Goal: Information Seeking & Learning: Learn about a topic

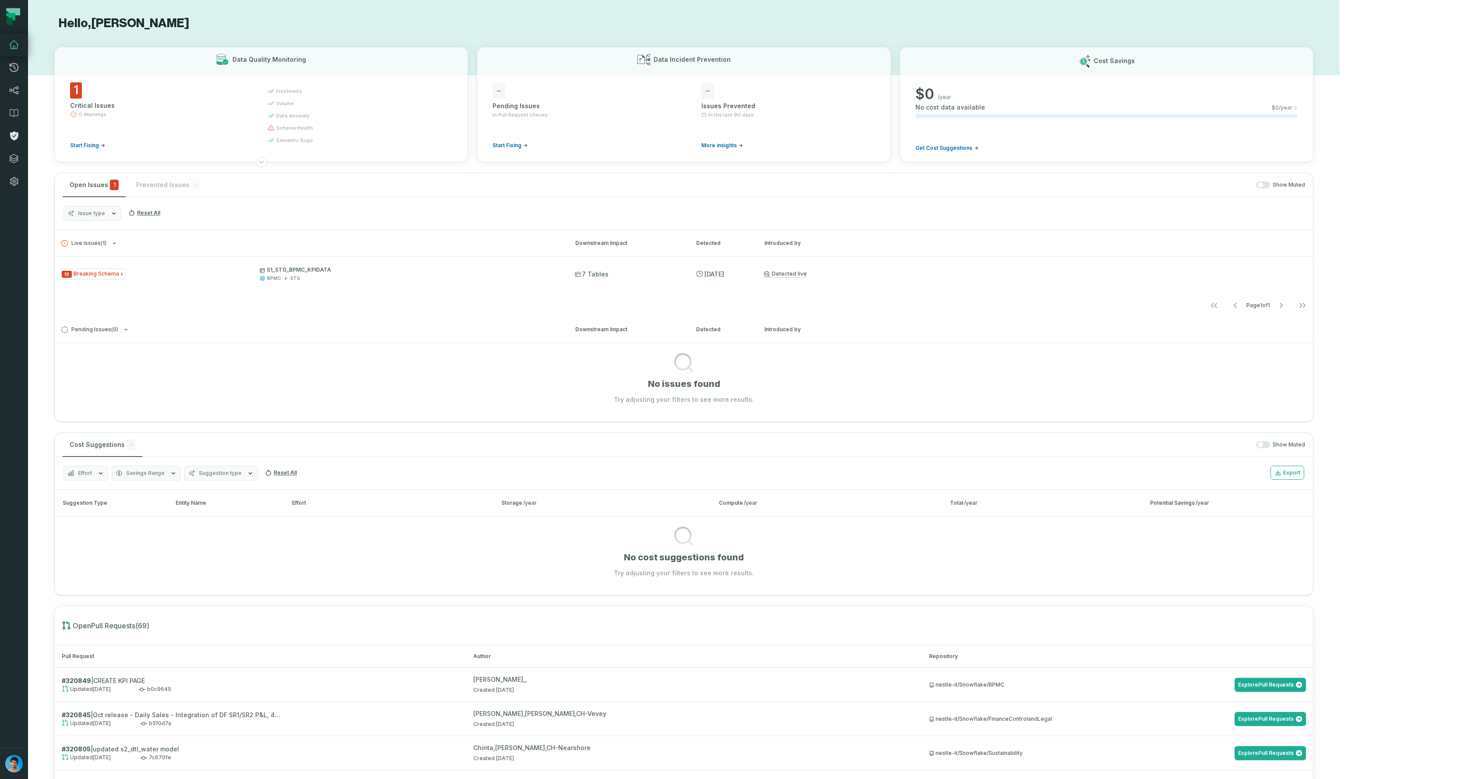
click at [14, 134] on icon at bounding box center [14, 135] width 8 height 9
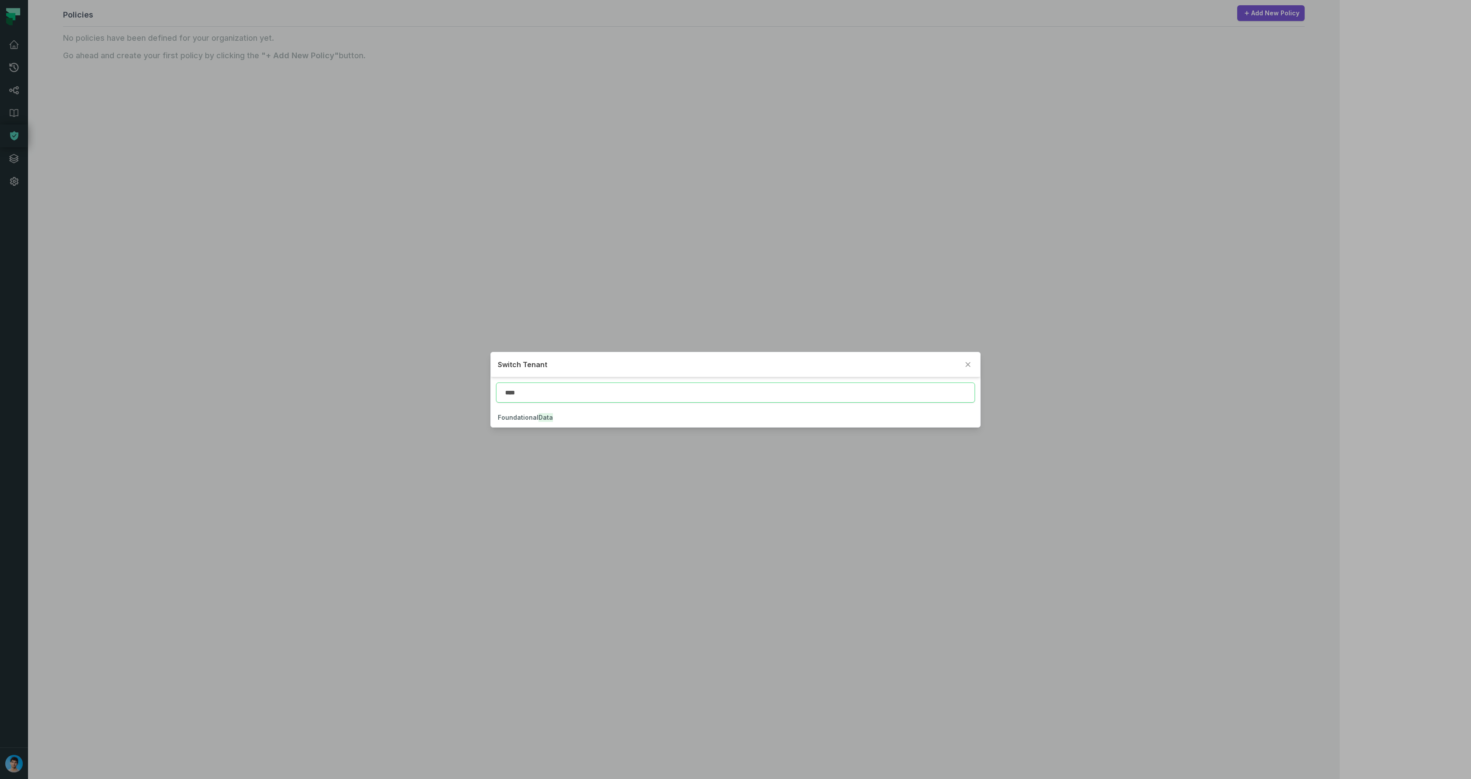
type input "****"
click button "Foundational Data" at bounding box center [736, 417] width 490 height 19
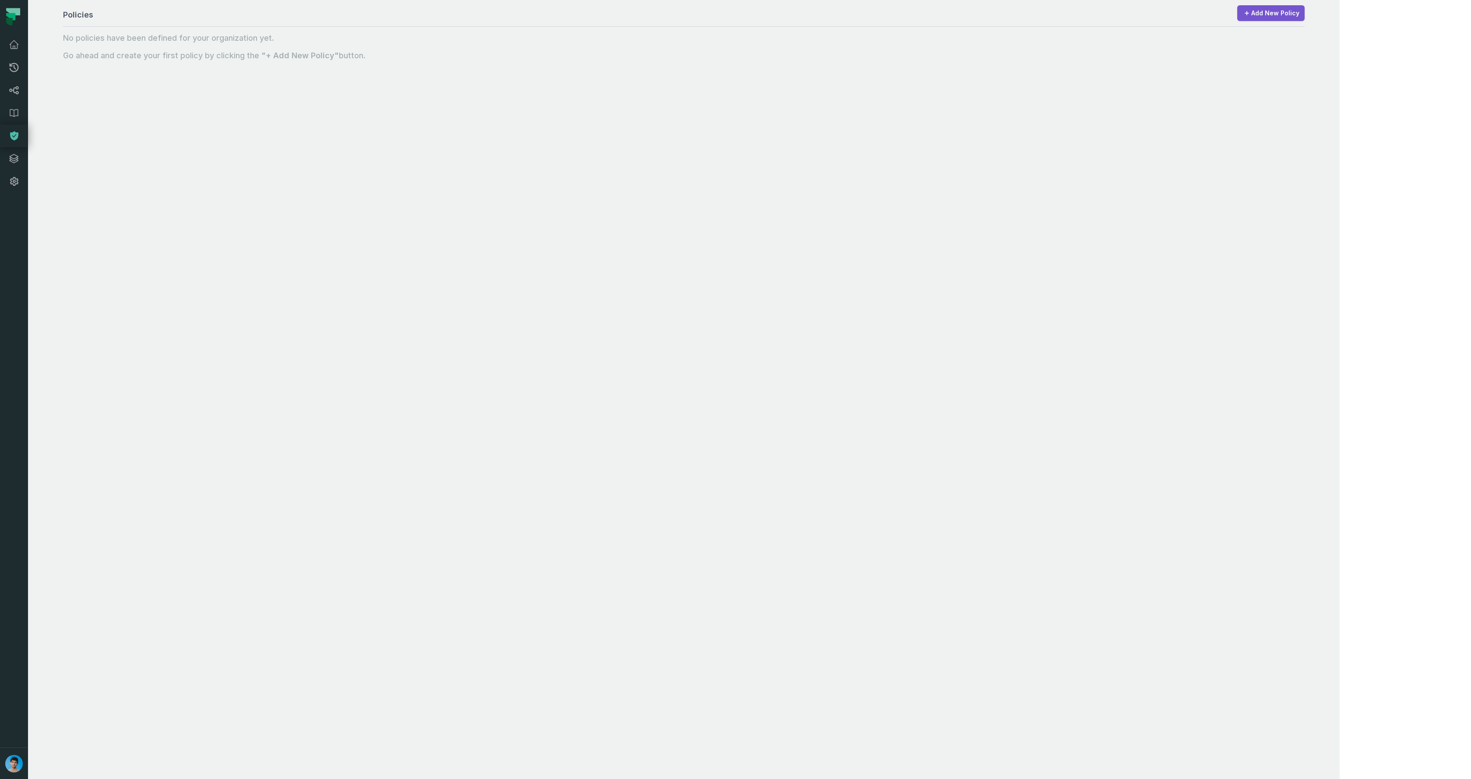
click at [533, 258] on div "Policies Add New Policy No policies have been defined for your organization yet…" at bounding box center [684, 389] width 1312 height 779
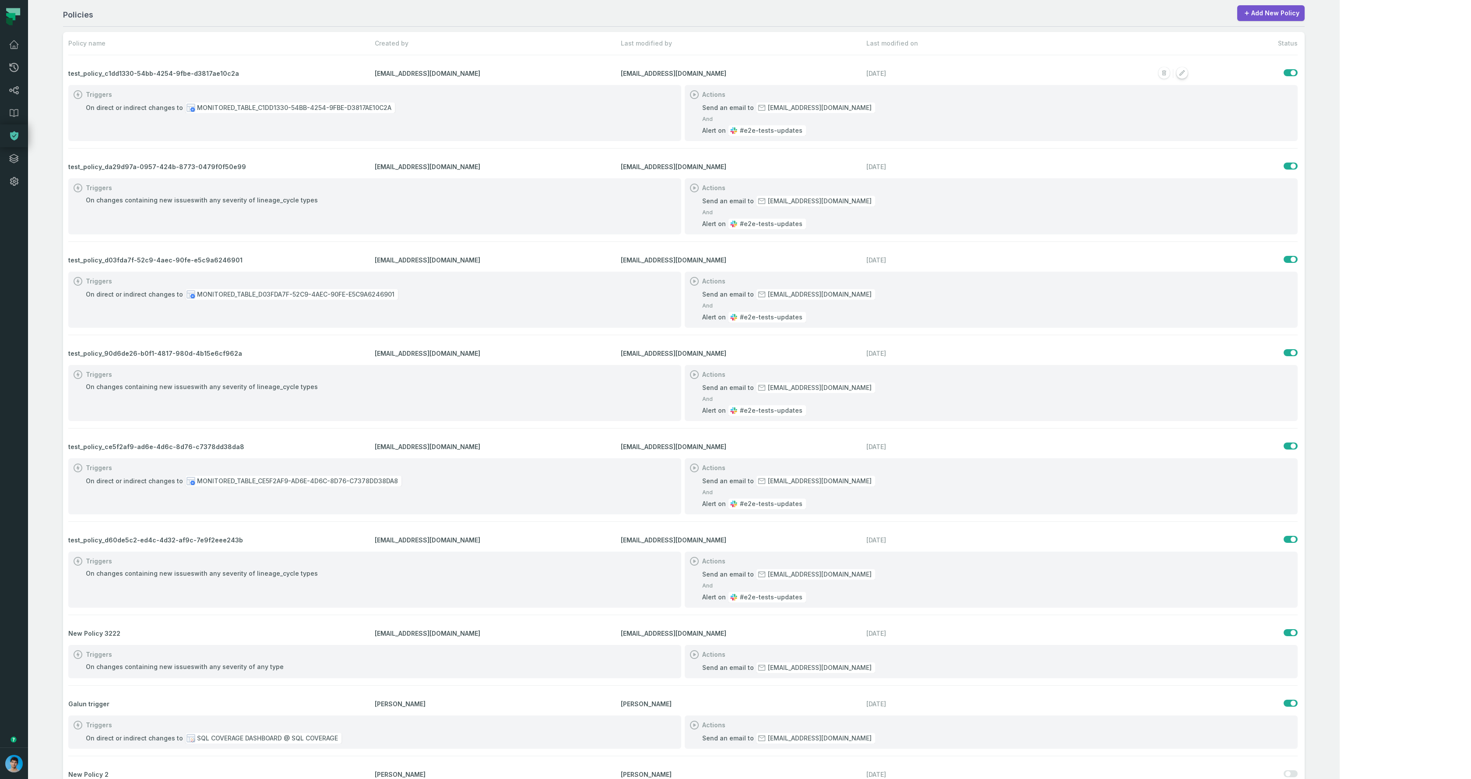
click at [1188, 73] on rect "button" at bounding box center [1182, 72] width 11 height 11
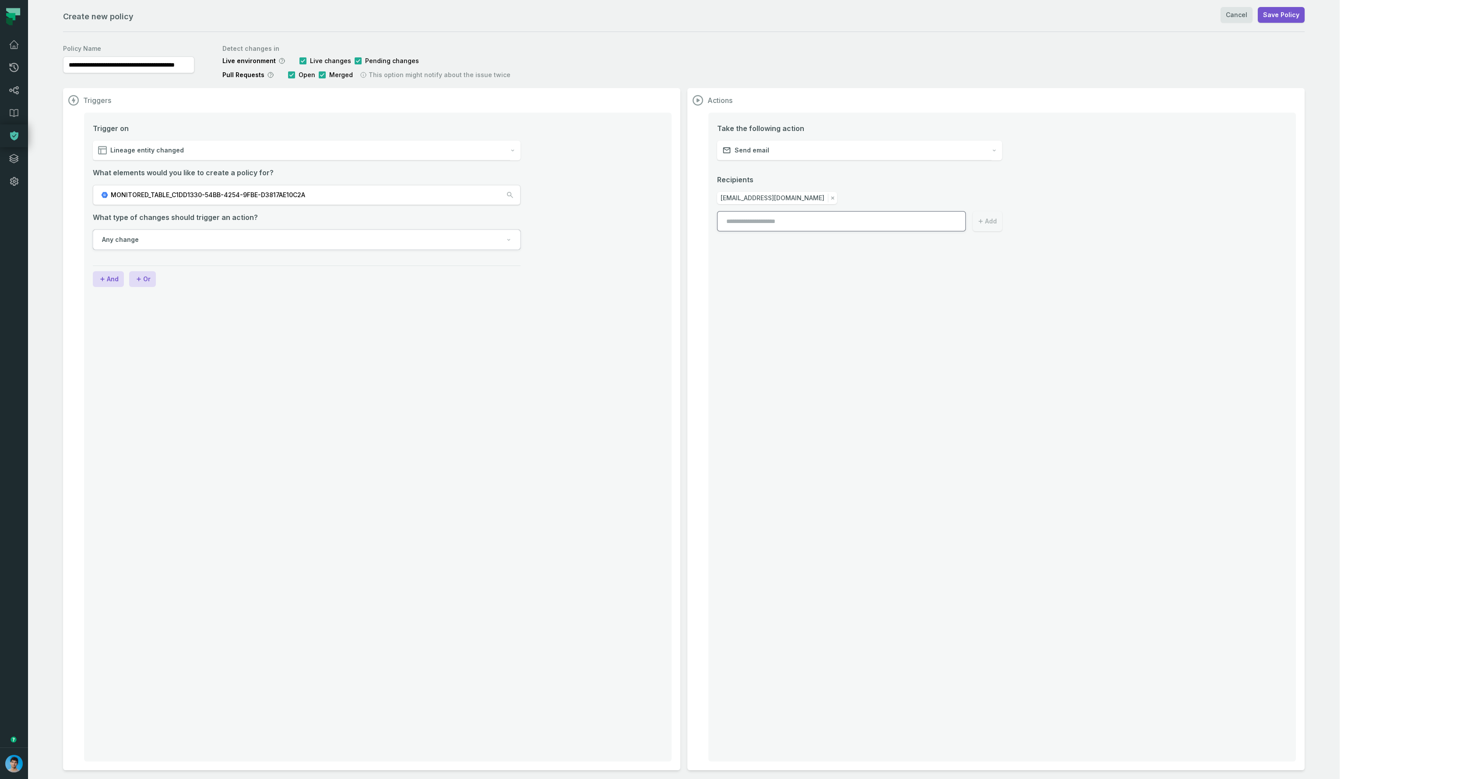
click at [331, 194] on button "MONITORED_TABLE_C1DD1330-54BB-4254-9FBE-D3817AE10C2A" at bounding box center [307, 195] width 428 height 20
click at [1253, 17] on link "Cancel" at bounding box center [1237, 15] width 32 height 16
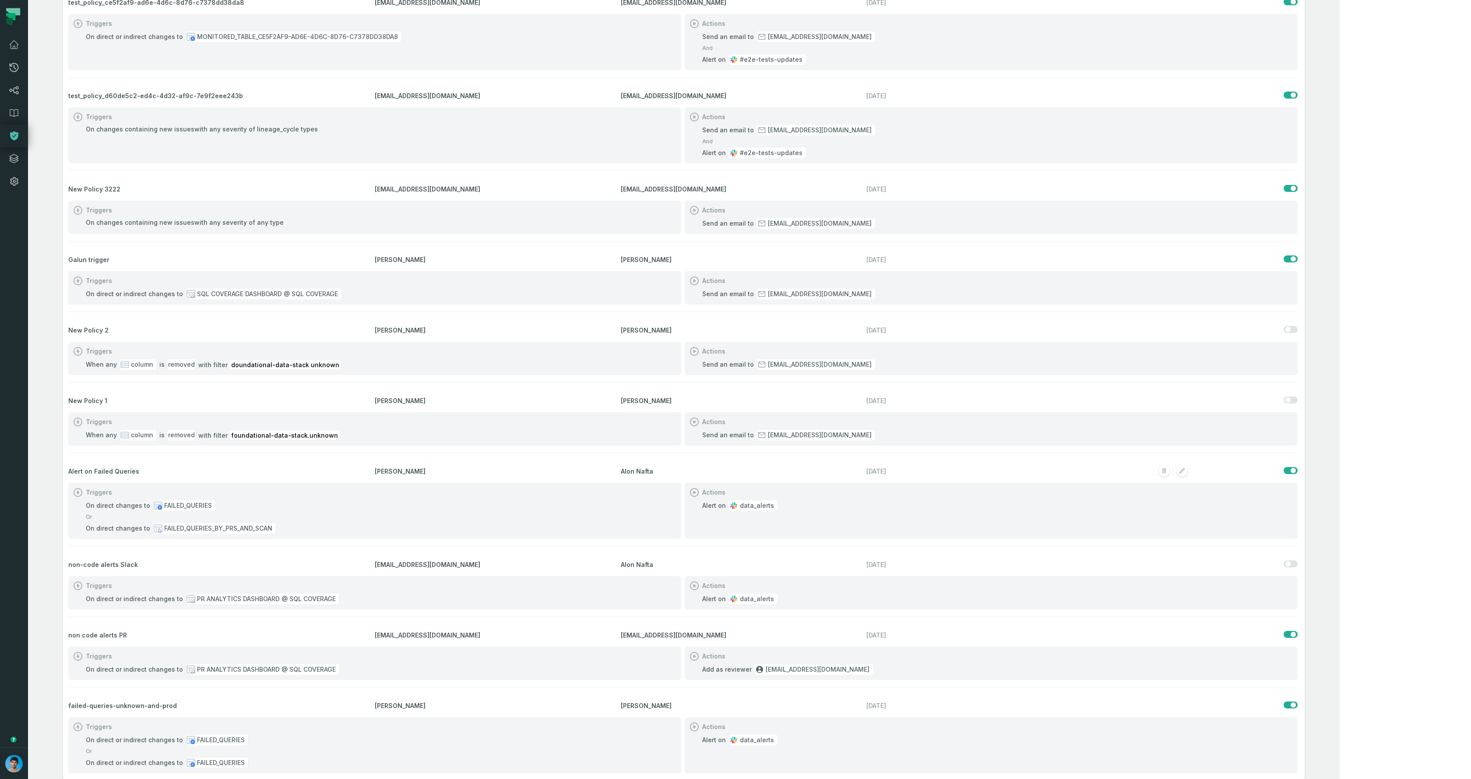
scroll to position [455, 0]
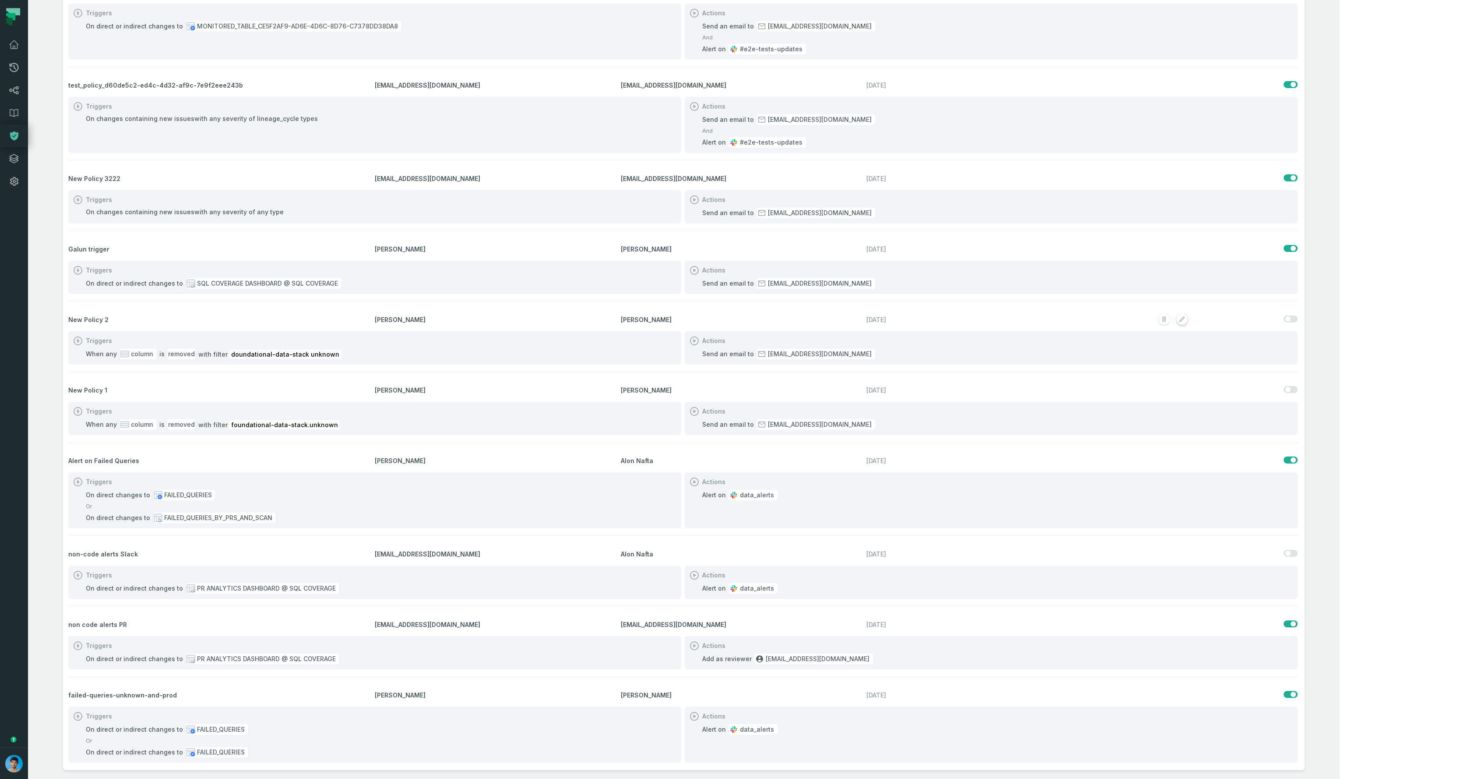
click at [1188, 321] on rect "button" at bounding box center [1182, 319] width 11 height 11
select select "*******"
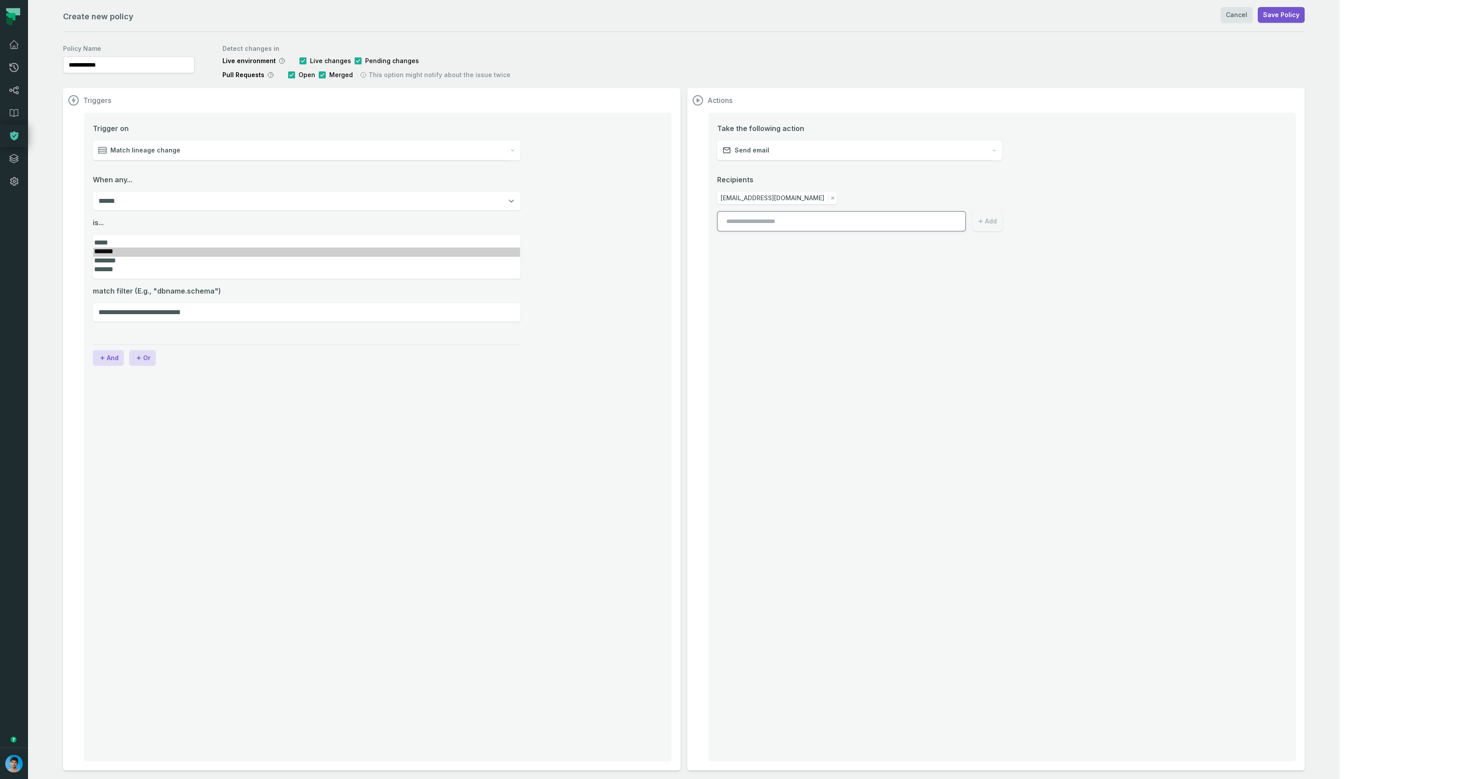
drag, startPoint x: 254, startPoint y: 373, endPoint x: 241, endPoint y: 356, distance: 21.3
click at [253, 372] on div "**********" at bounding box center [378, 437] width 588 height 649
click at [140, 199] on select "****** ***** *********" at bounding box center [307, 201] width 428 height 18
click at [173, 146] on span "Match lineage change" at bounding box center [145, 150] width 70 height 9
click at [166, 175] on span "New issues detected" at bounding box center [144, 172] width 66 height 9
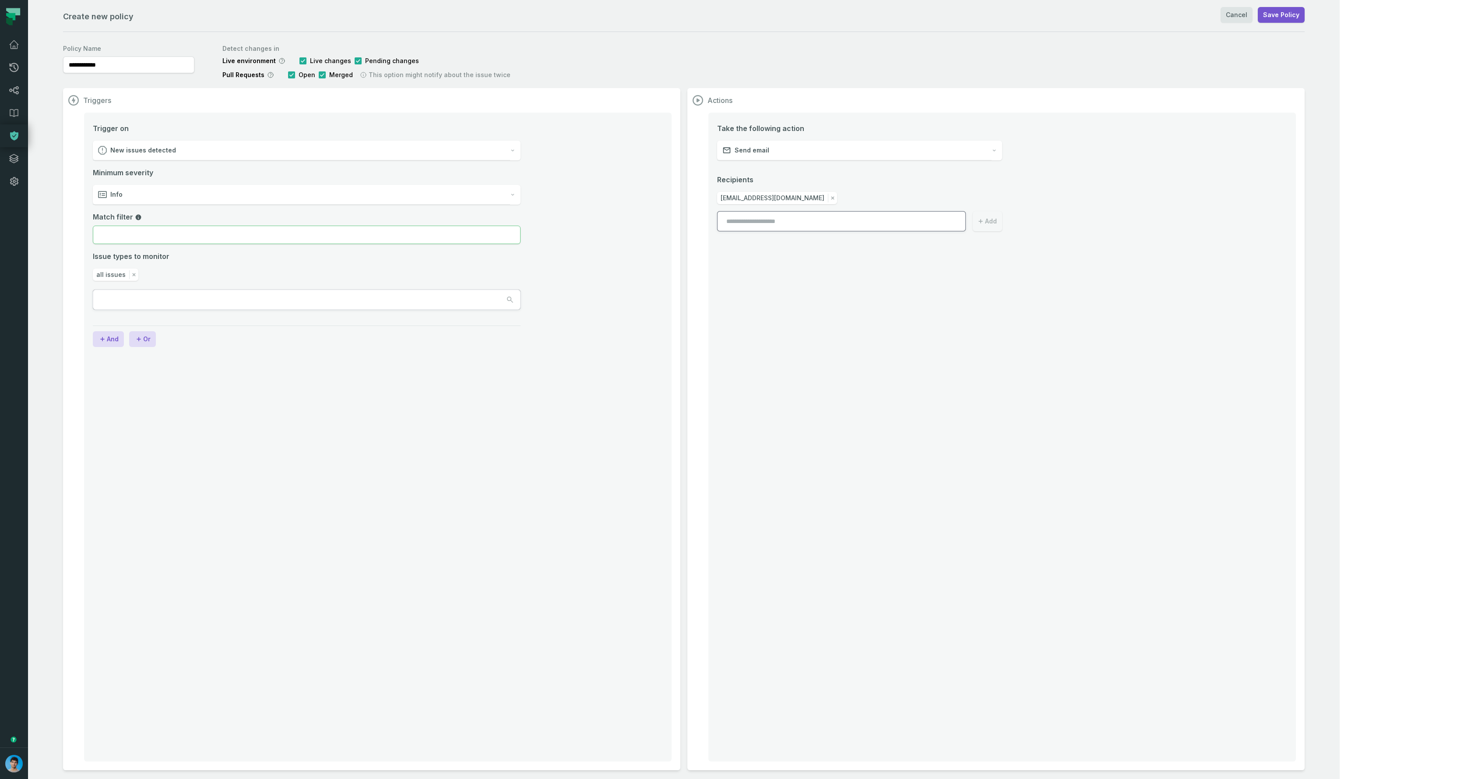
click at [138, 237] on input "Match filter" at bounding box center [307, 235] width 428 height 18
click at [144, 306] on input "text" at bounding box center [132, 299] width 79 height 19
drag, startPoint x: 181, startPoint y: 525, endPoint x: 176, endPoint y: 489, distance: 36.2
click at [180, 516] on div "Trigger on New issues detected Minimum severity Info Match filter Issue types t…" at bounding box center [378, 437] width 588 height 649
click at [154, 150] on span "New issues detected" at bounding box center [143, 150] width 66 height 9
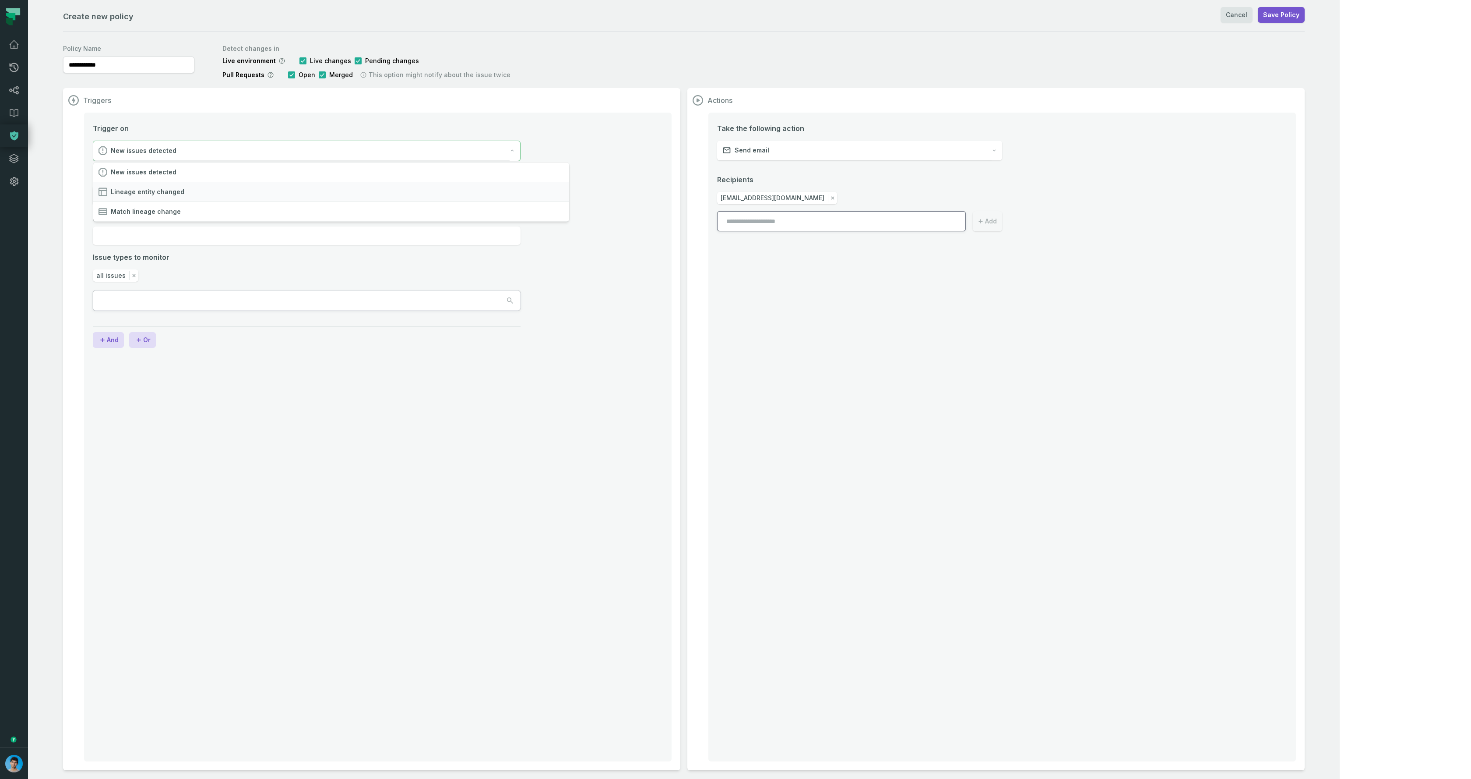
click at [154, 194] on span "Lineage entity changed" at bounding box center [148, 191] width 74 height 9
click at [137, 240] on span "Select change type" at bounding box center [132, 243] width 60 height 9
click at [142, 237] on button "Select change type" at bounding box center [306, 243] width 427 height 20
click at [150, 191] on input "search" at bounding box center [307, 194] width 428 height 18
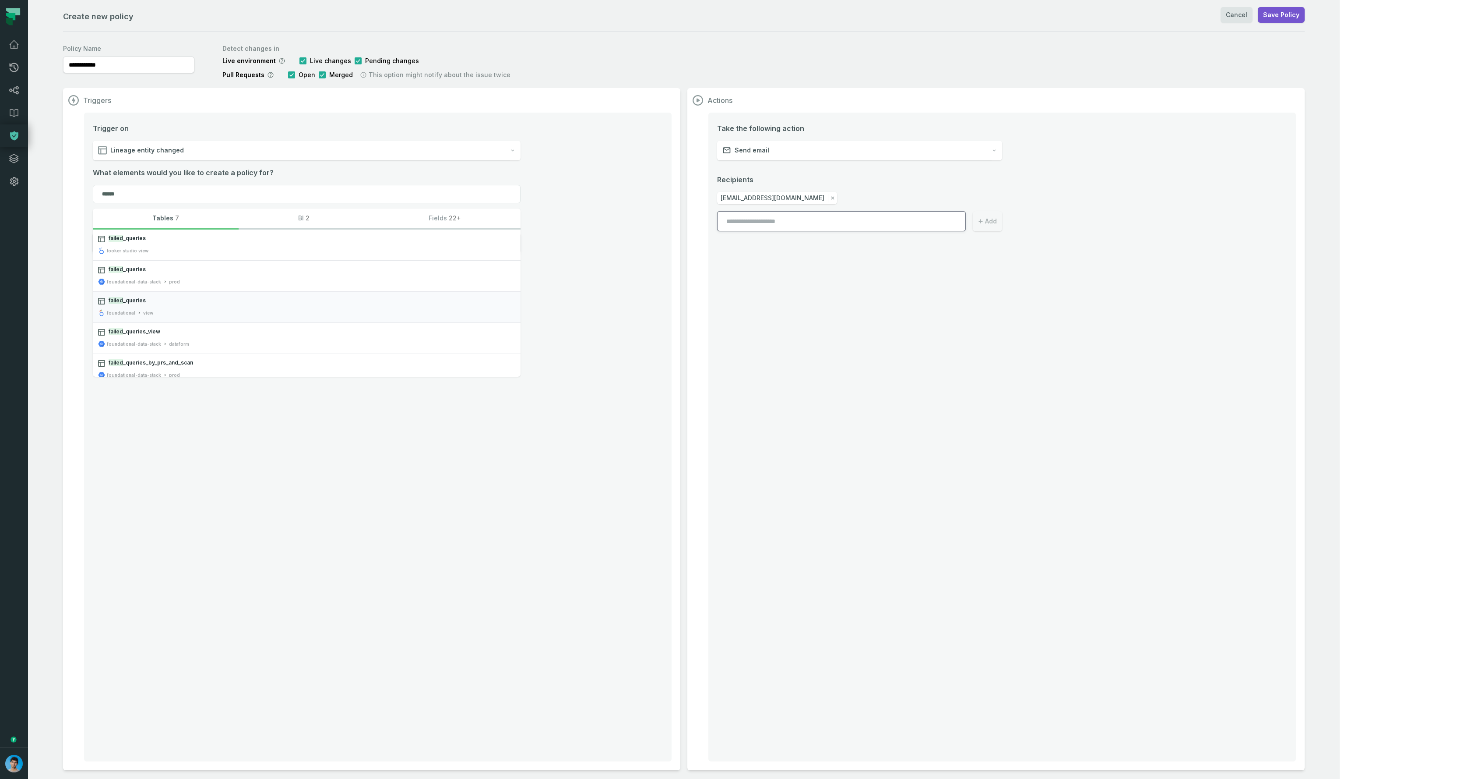
type input "******"
click at [13, 92] on icon at bounding box center [14, 90] width 11 height 11
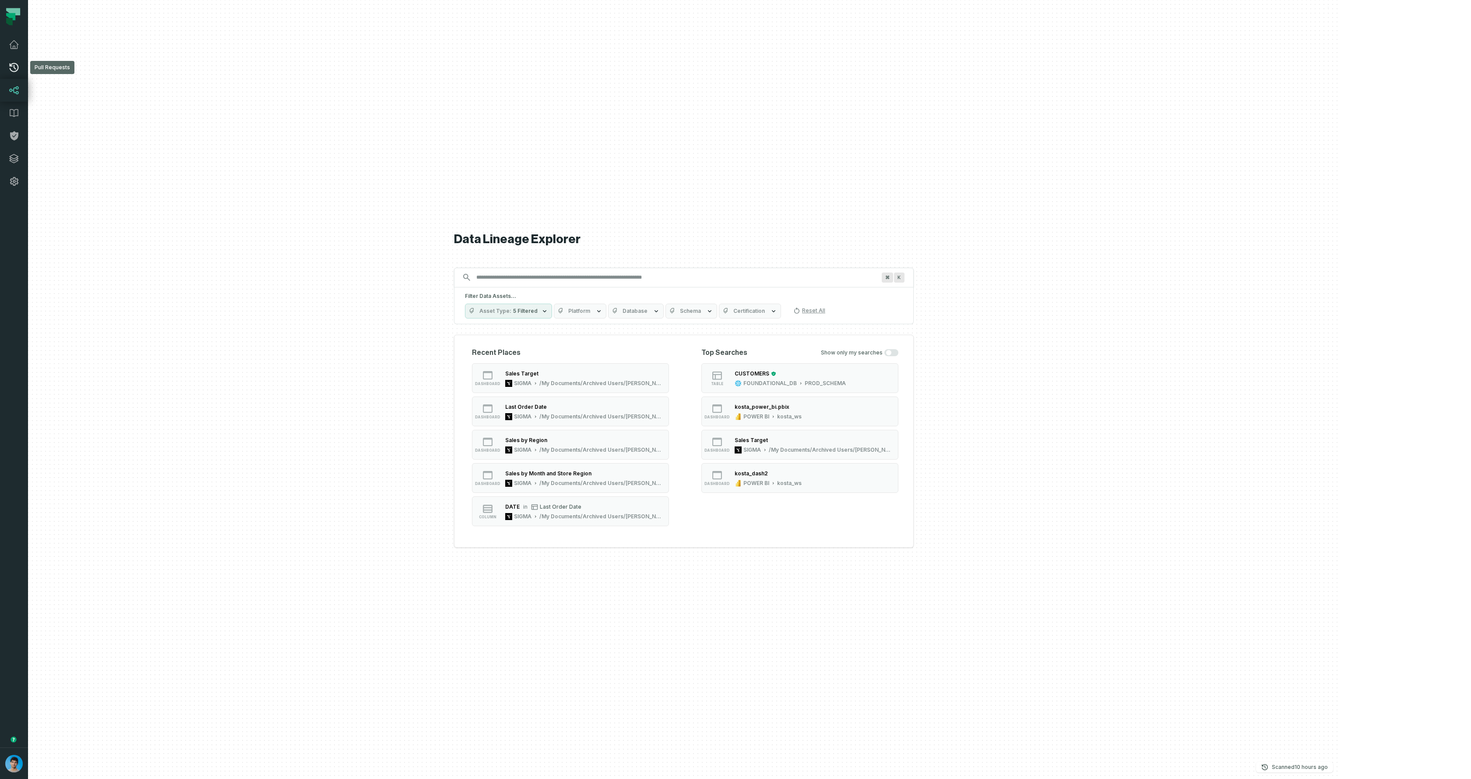
click at [15, 64] on icon at bounding box center [14, 67] width 11 height 11
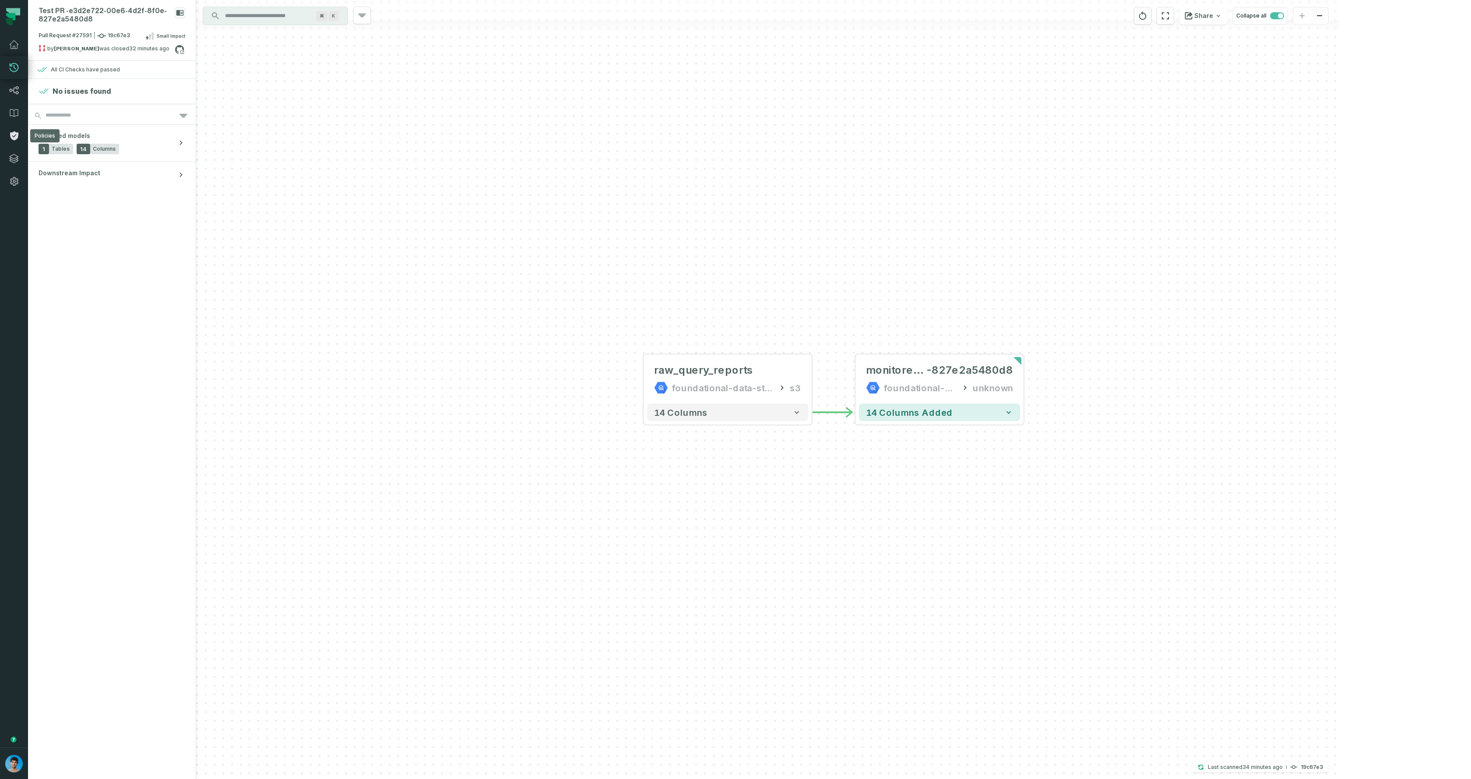
click at [12, 133] on icon at bounding box center [14, 135] width 8 height 9
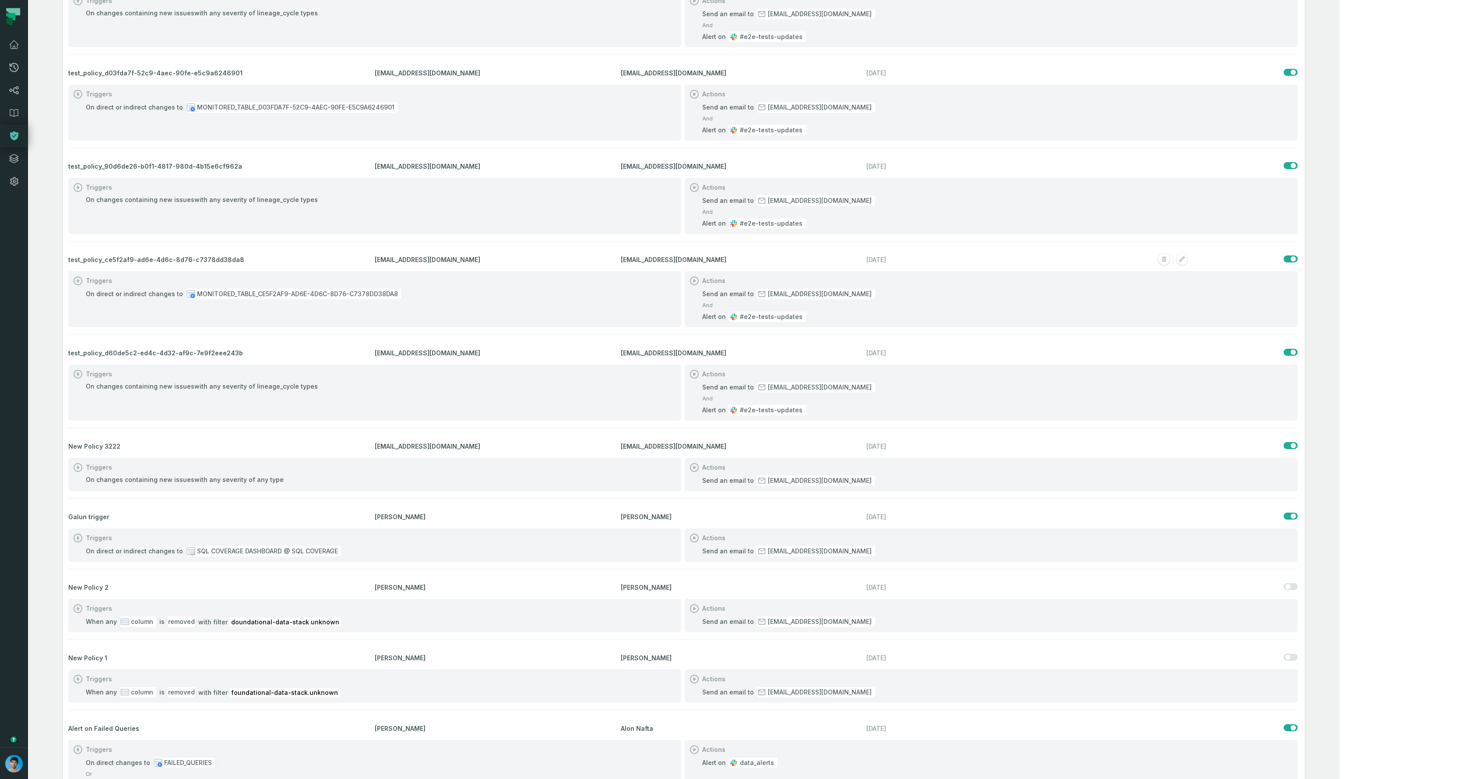
scroll to position [455, 0]
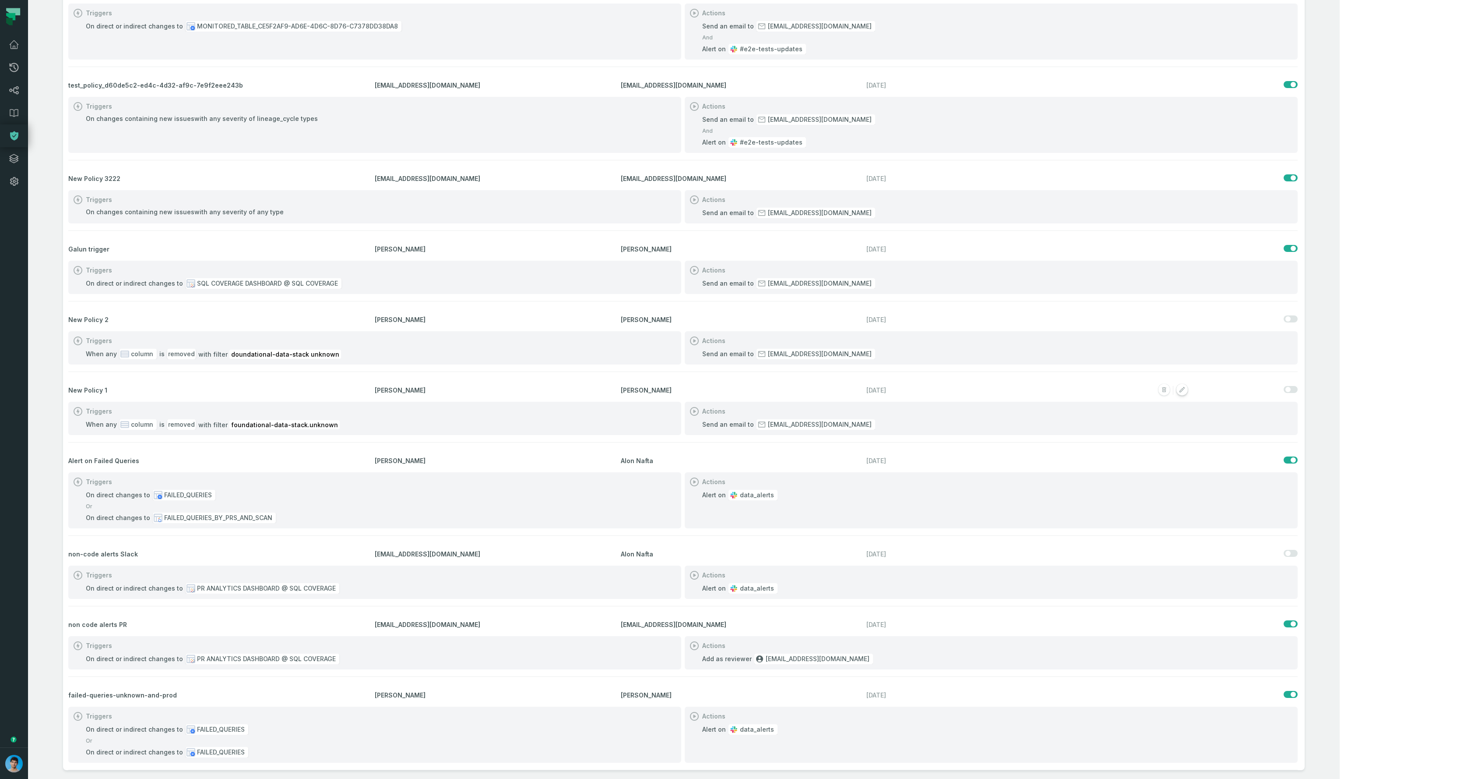
click at [1188, 391] on g "button" at bounding box center [1182, 389] width 11 height 11
select select "*******"
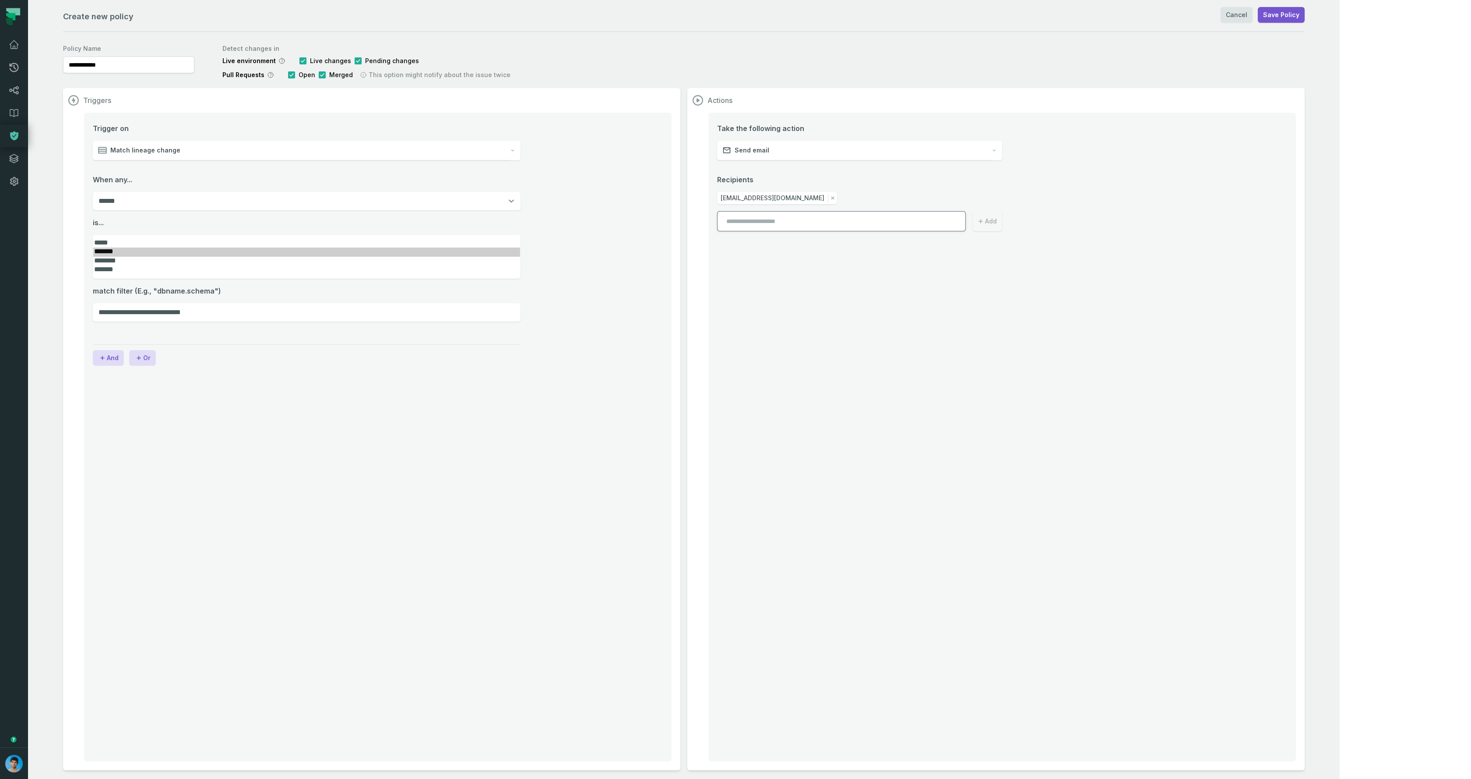
click at [145, 156] on div "Match lineage change" at bounding box center [301, 151] width 417 height 20
click at [122, 194] on span "Lineage entity changed" at bounding box center [148, 191] width 74 height 9
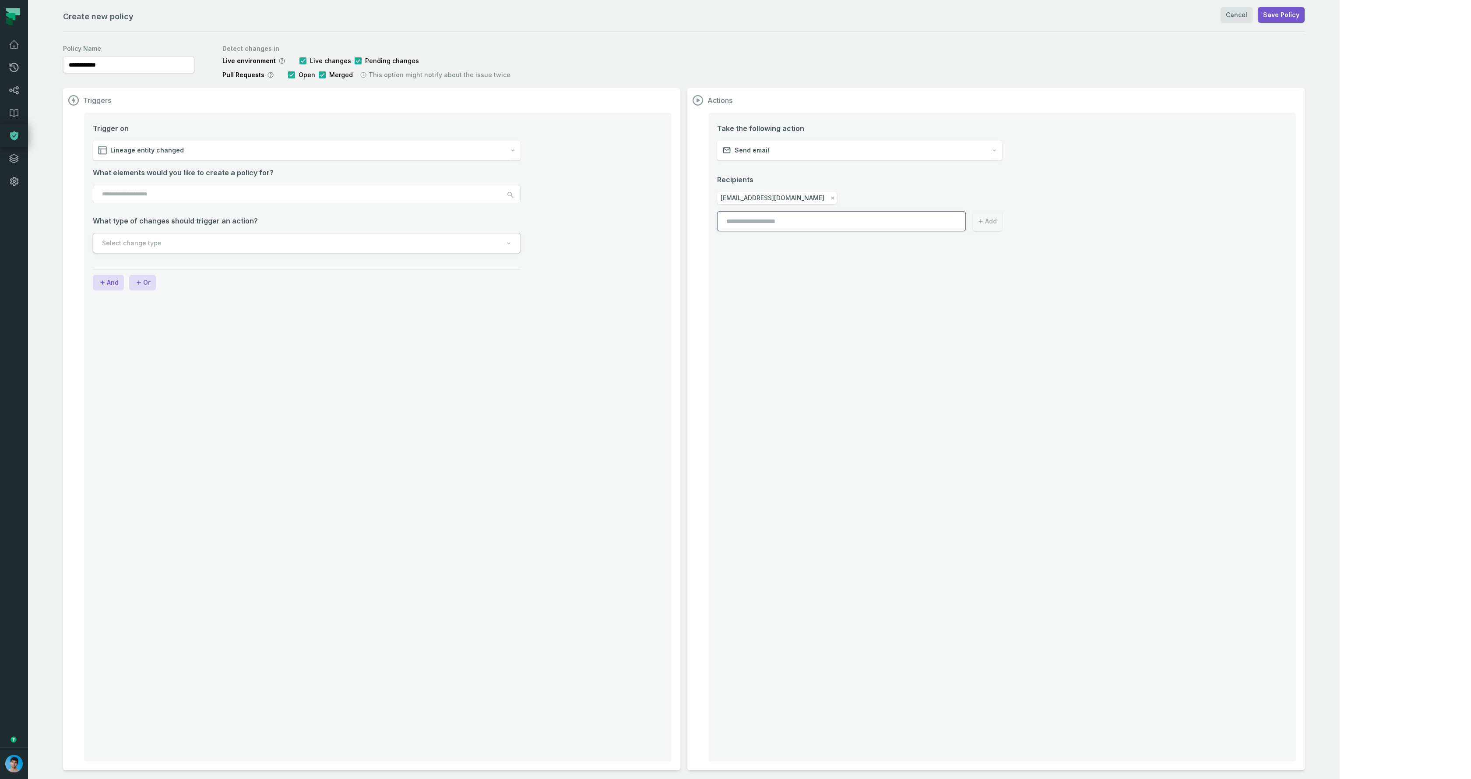
click at [167, 194] on input "search" at bounding box center [307, 194] width 428 height 18
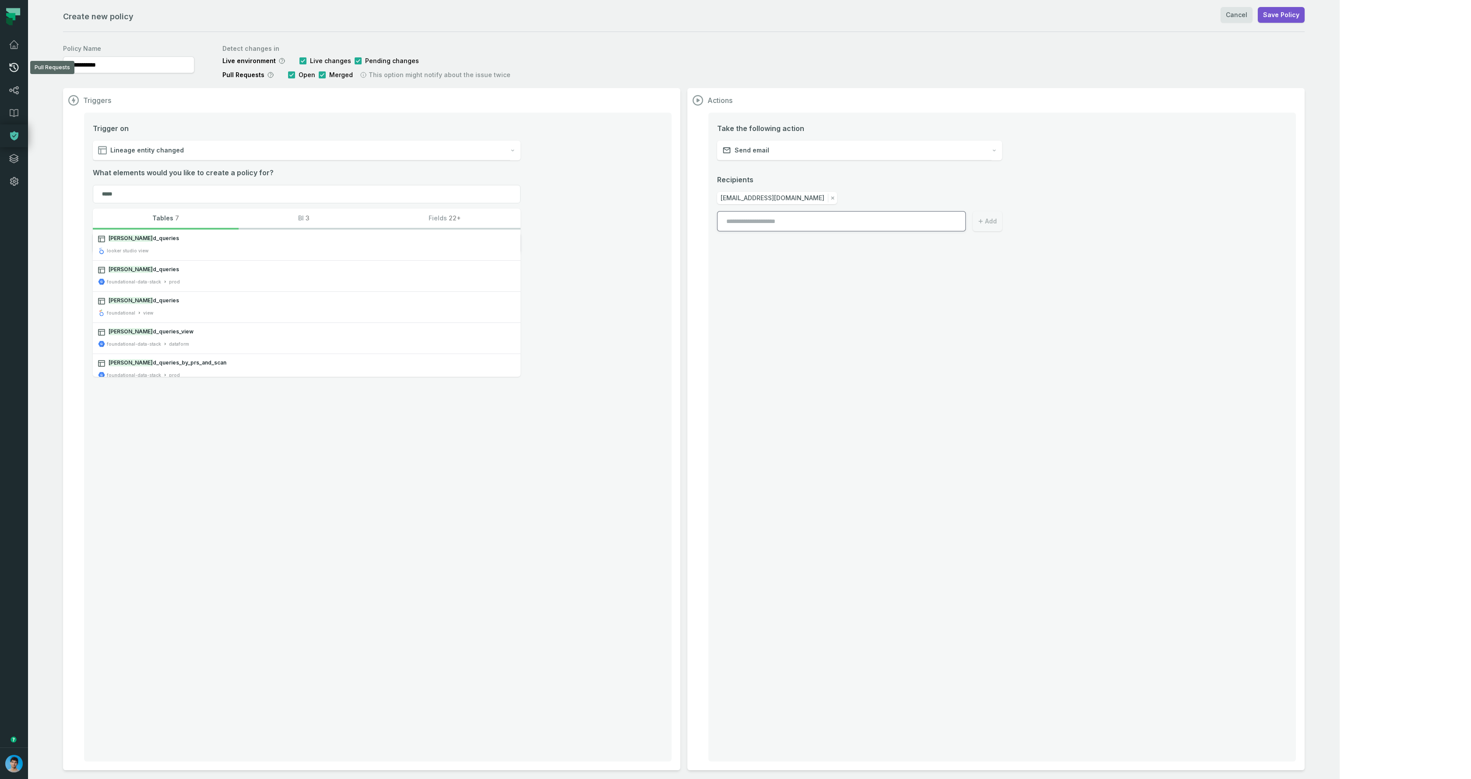
type input "*****"
click at [13, 68] on icon at bounding box center [14, 67] width 11 height 11
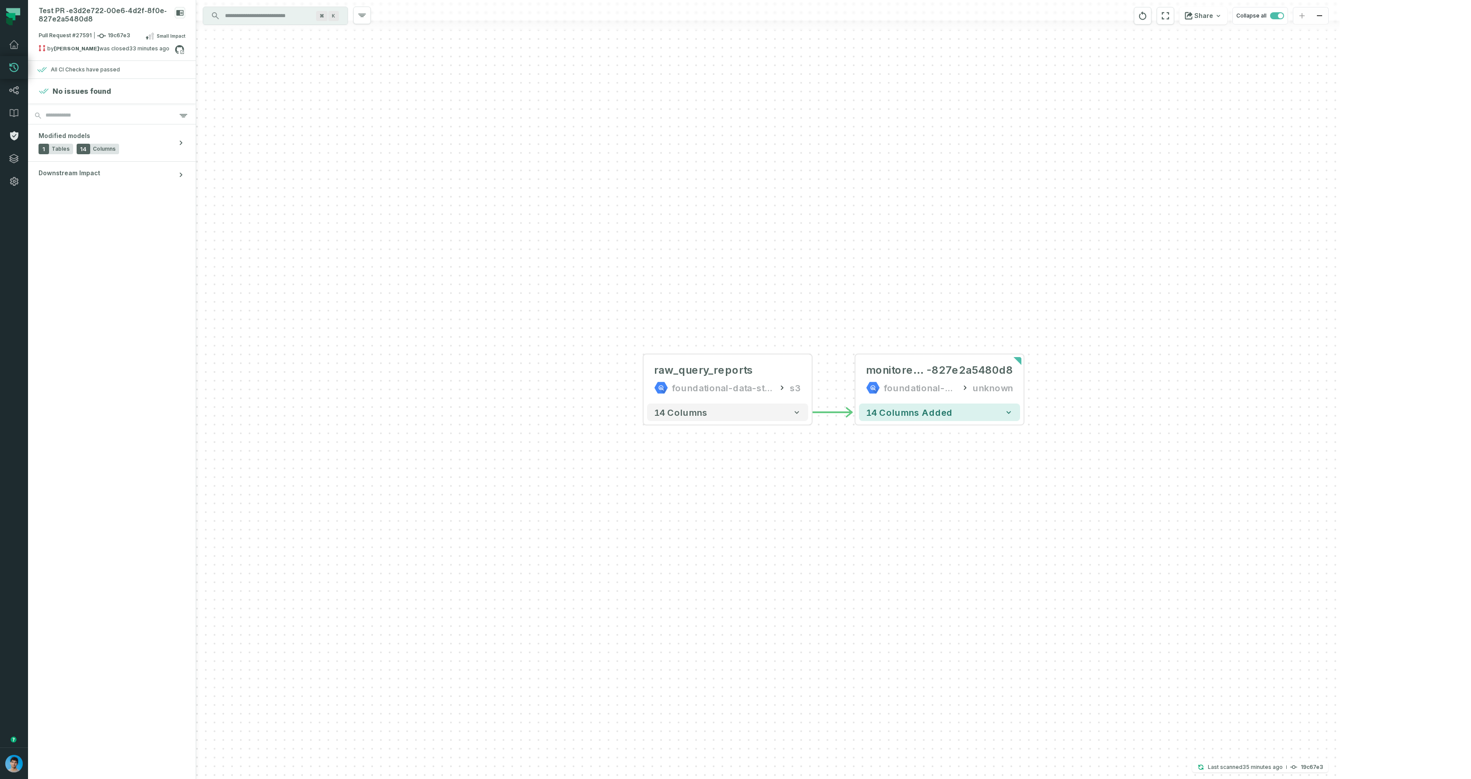
click at [14, 138] on icon at bounding box center [14, 135] width 8 height 9
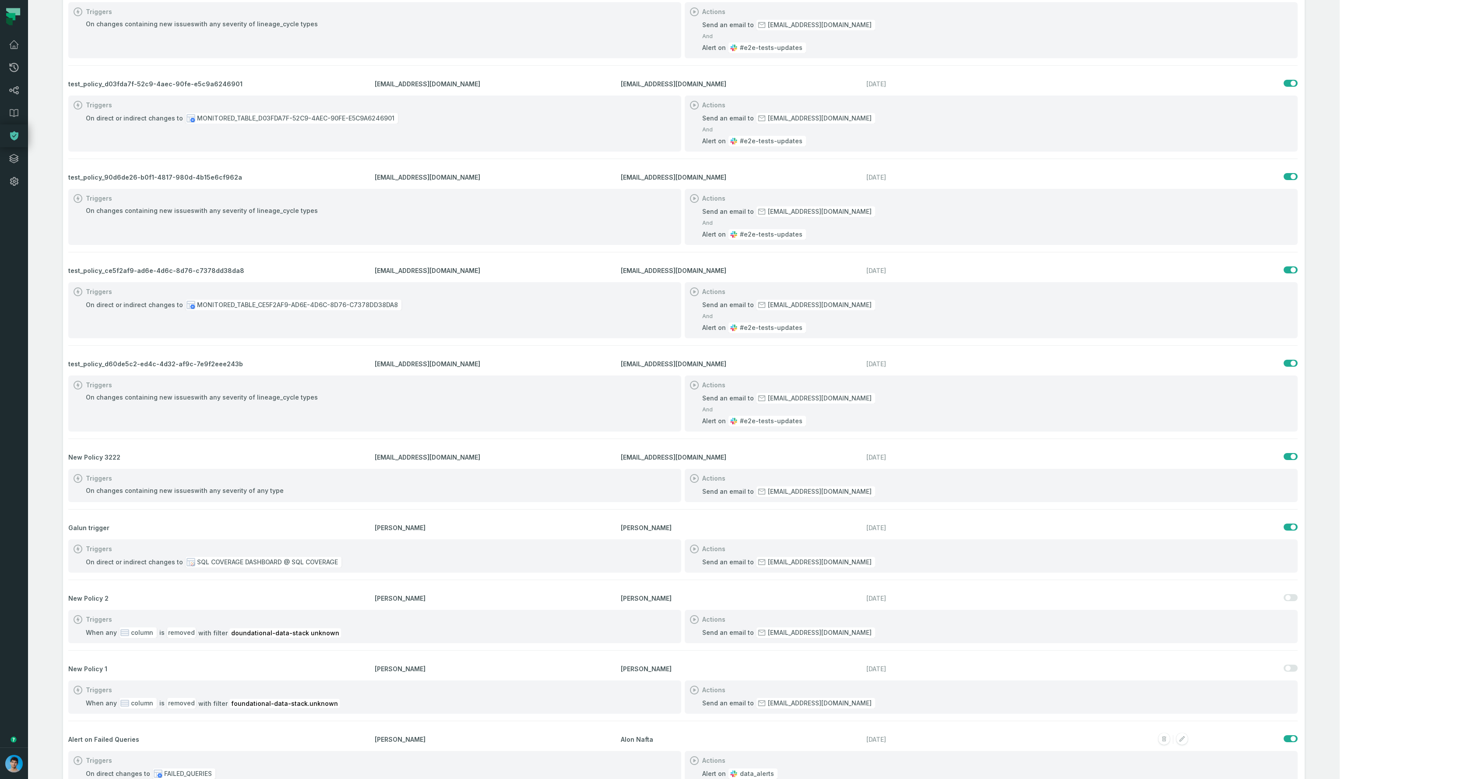
scroll to position [455, 0]
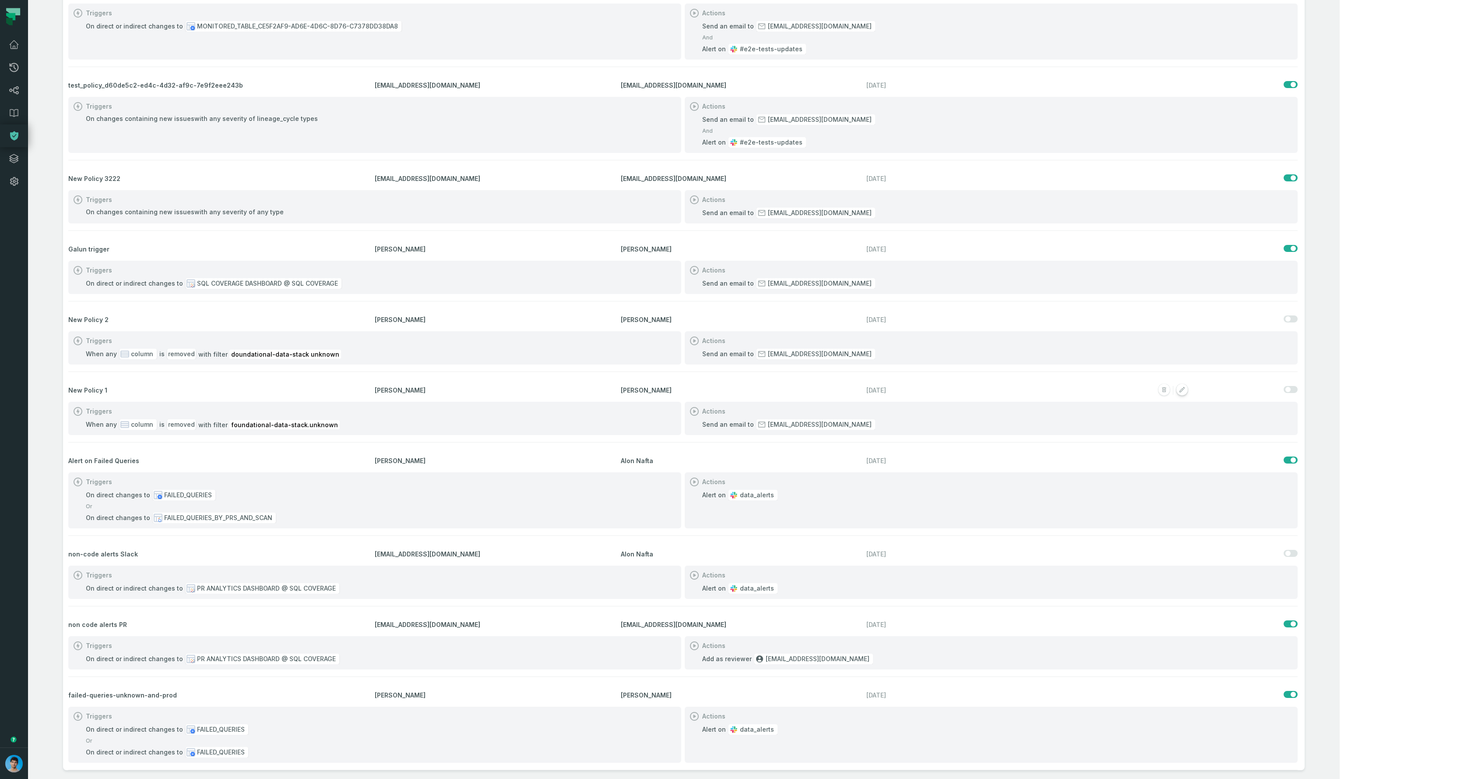
click at [1185, 390] on icon "button" at bounding box center [1182, 389] width 5 height 5
select select "*******"
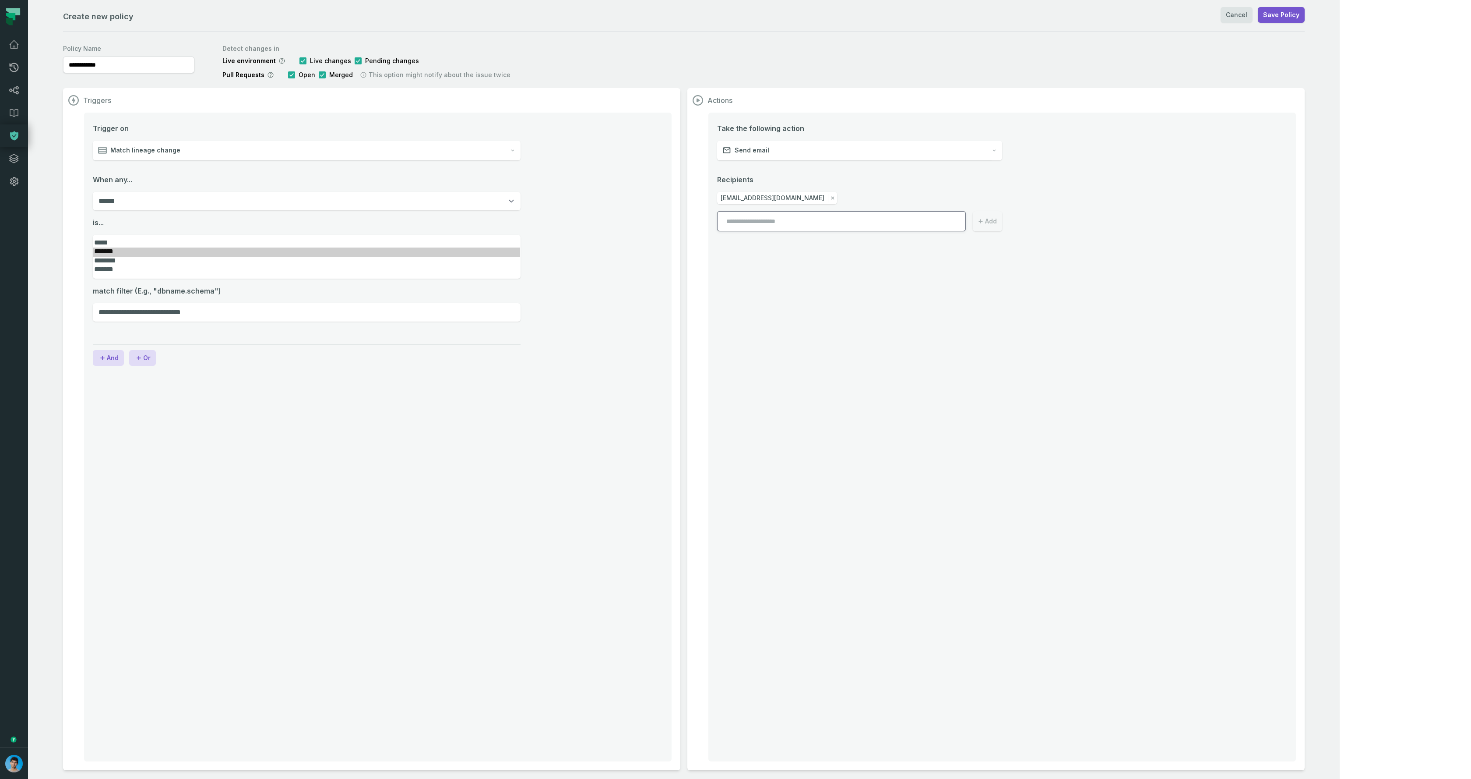
click at [239, 146] on div "Match lineage change" at bounding box center [301, 151] width 417 height 20
click at [145, 193] on span "Lineage entity changed" at bounding box center [148, 191] width 74 height 9
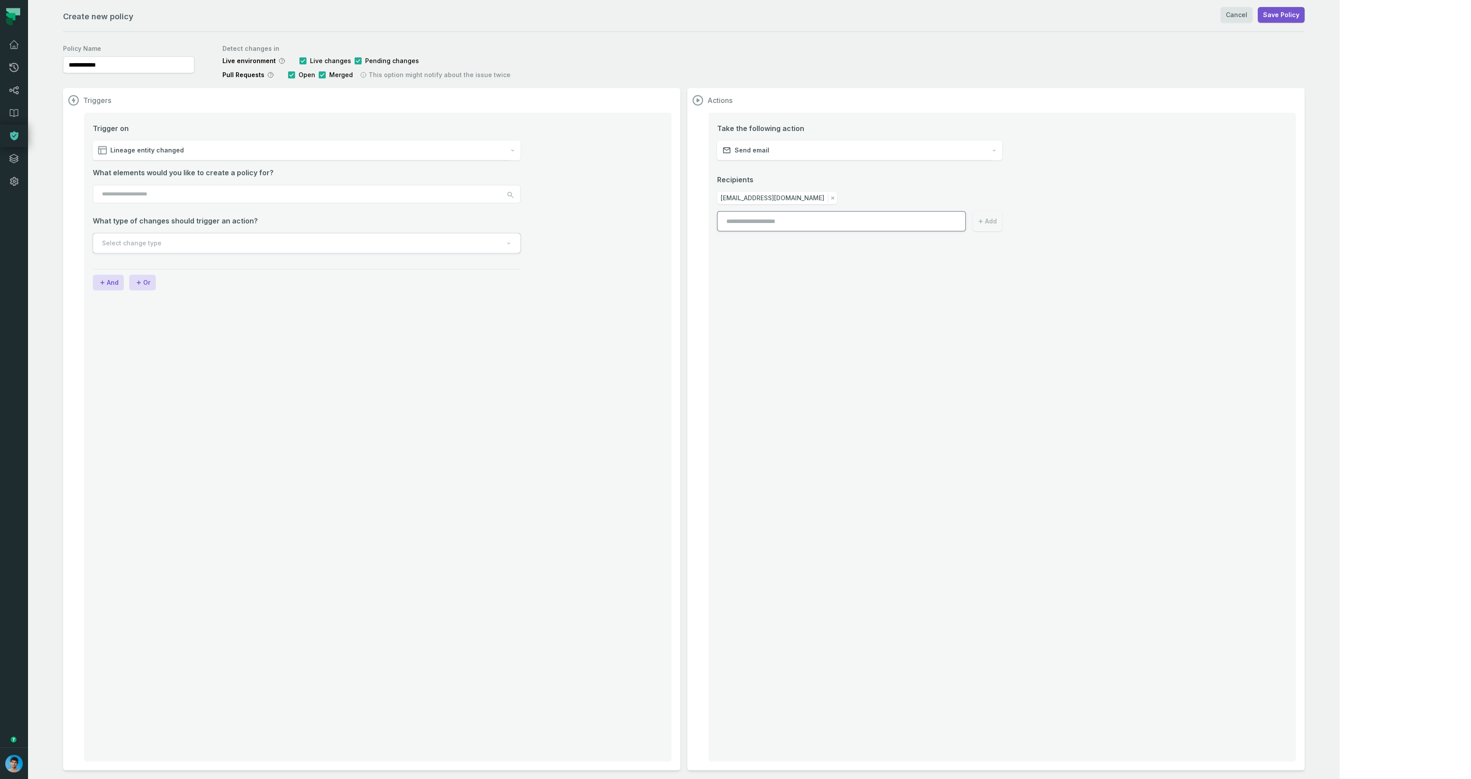
click at [174, 196] on input "search" at bounding box center [307, 194] width 428 height 18
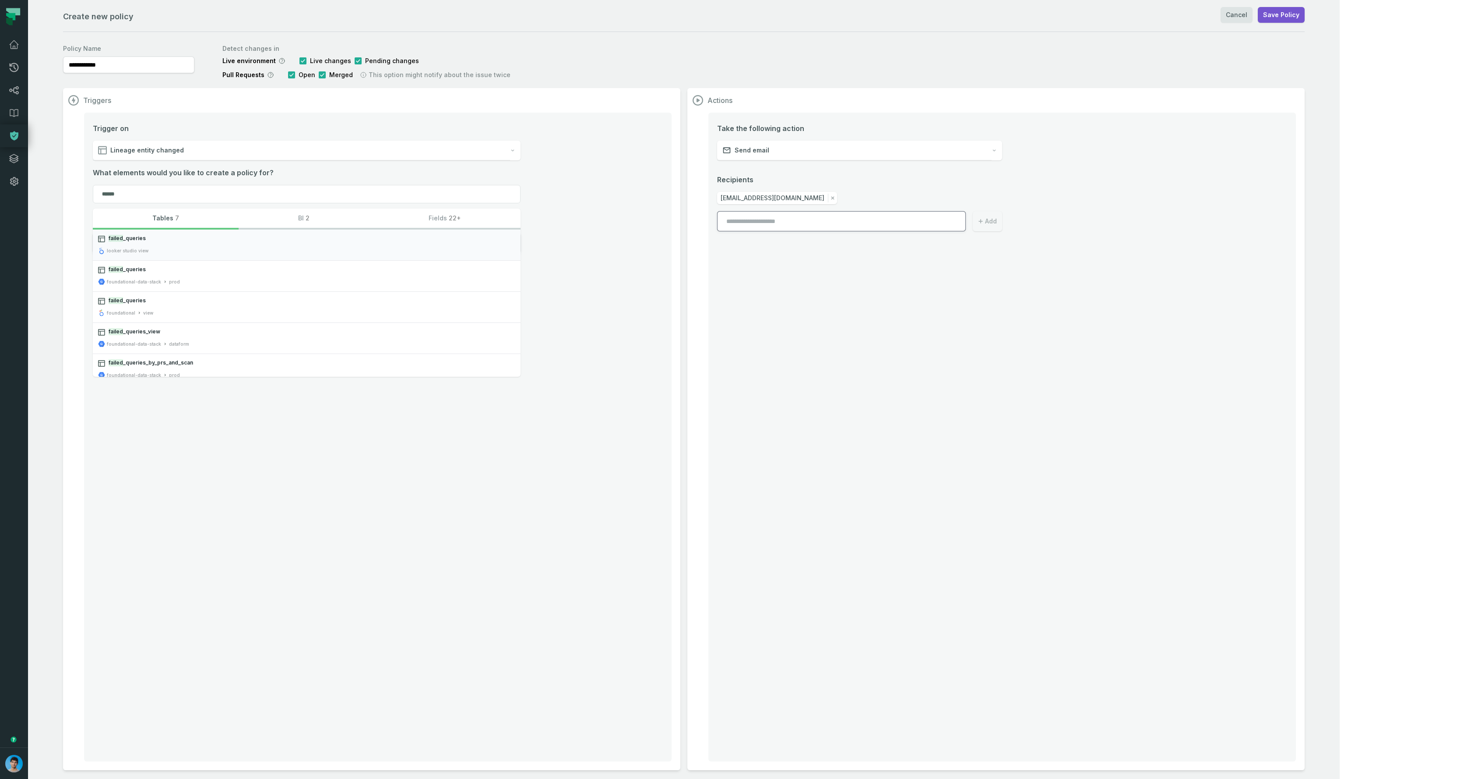
type input "******"
click at [156, 240] on span "failed _queries" at bounding box center [312, 239] width 407 height 8
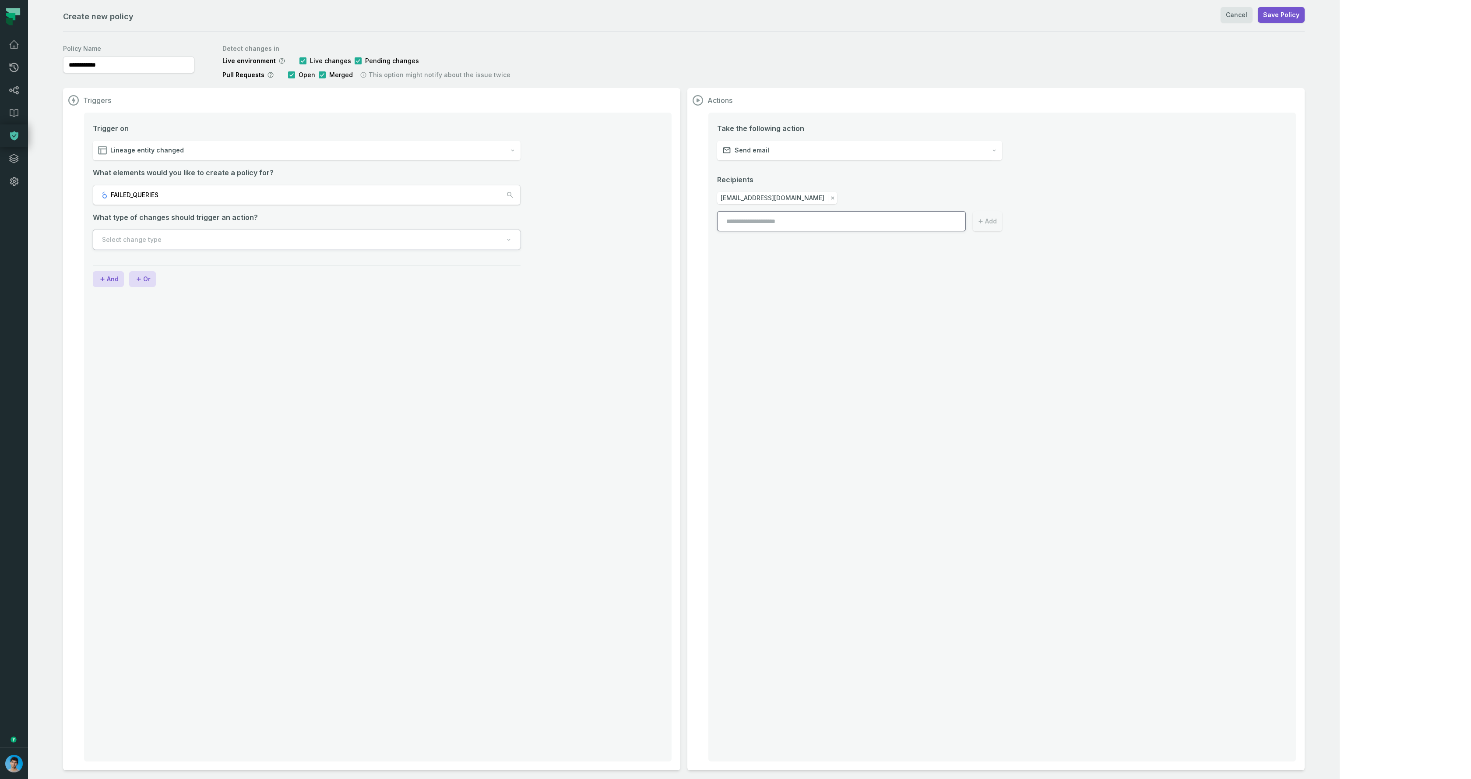
click at [179, 197] on button "FAILED_QUERIES" at bounding box center [307, 195] width 428 height 20
click at [176, 196] on input "******" at bounding box center [307, 194] width 428 height 18
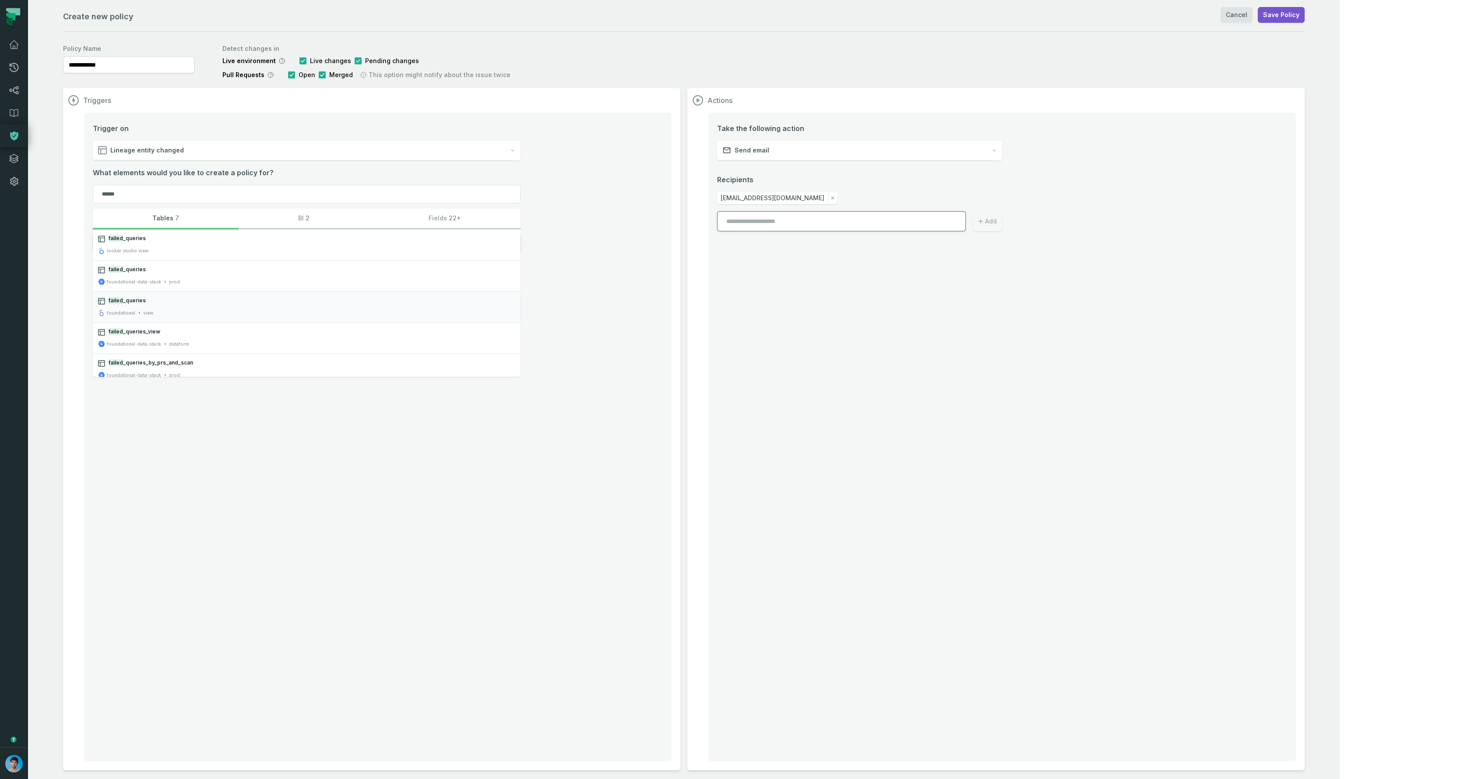
click at [173, 307] on button "failed _queries foundational view" at bounding box center [307, 307] width 428 height 31
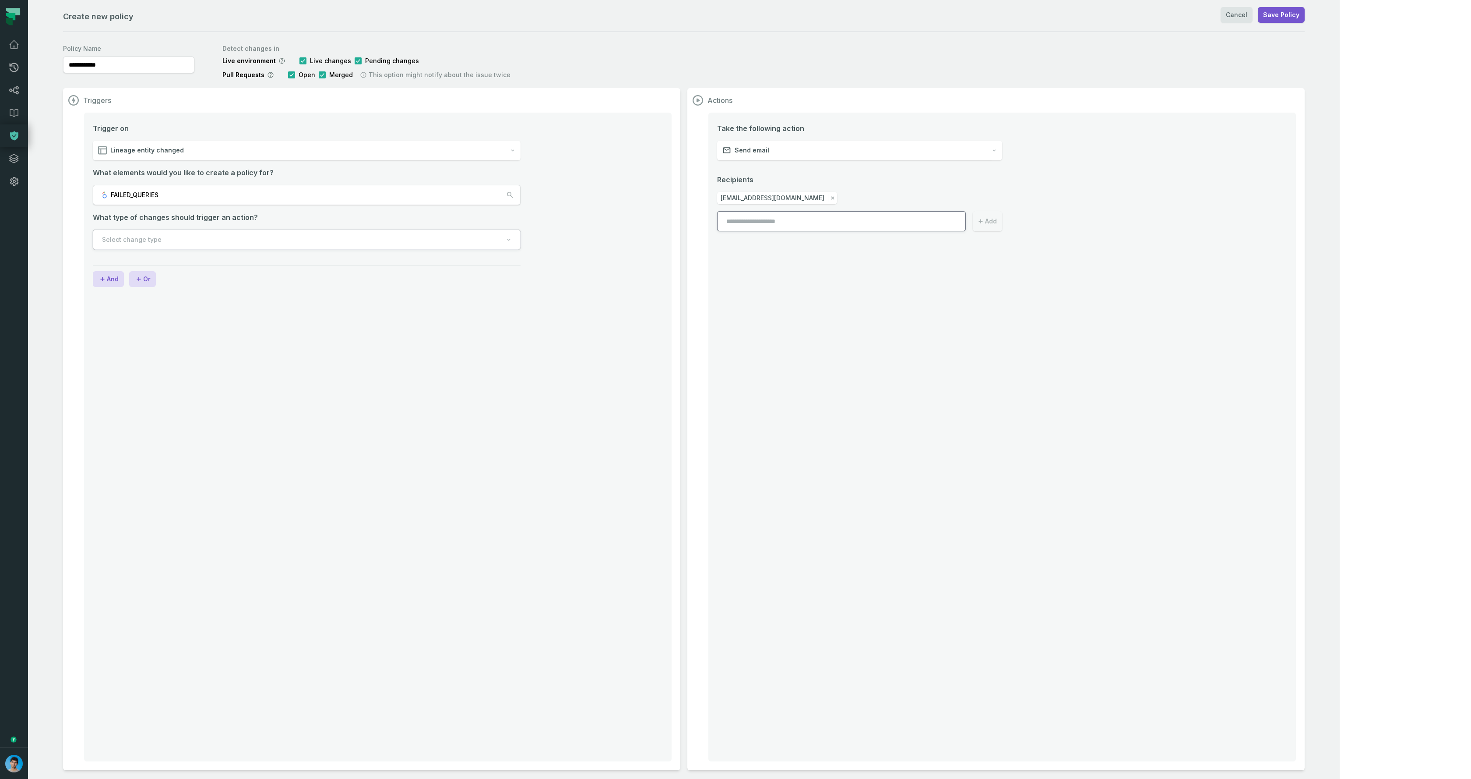
drag, startPoint x: 304, startPoint y: 439, endPoint x: 286, endPoint y: 399, distance: 43.5
click at [301, 434] on div "Trigger on Lineage entity changed What elements would you like to create a poli…" at bounding box center [378, 437] width 588 height 649
click at [164, 198] on button "FAILED_QUERIES" at bounding box center [307, 195] width 428 height 20
click at [164, 193] on input "******" at bounding box center [307, 194] width 428 height 18
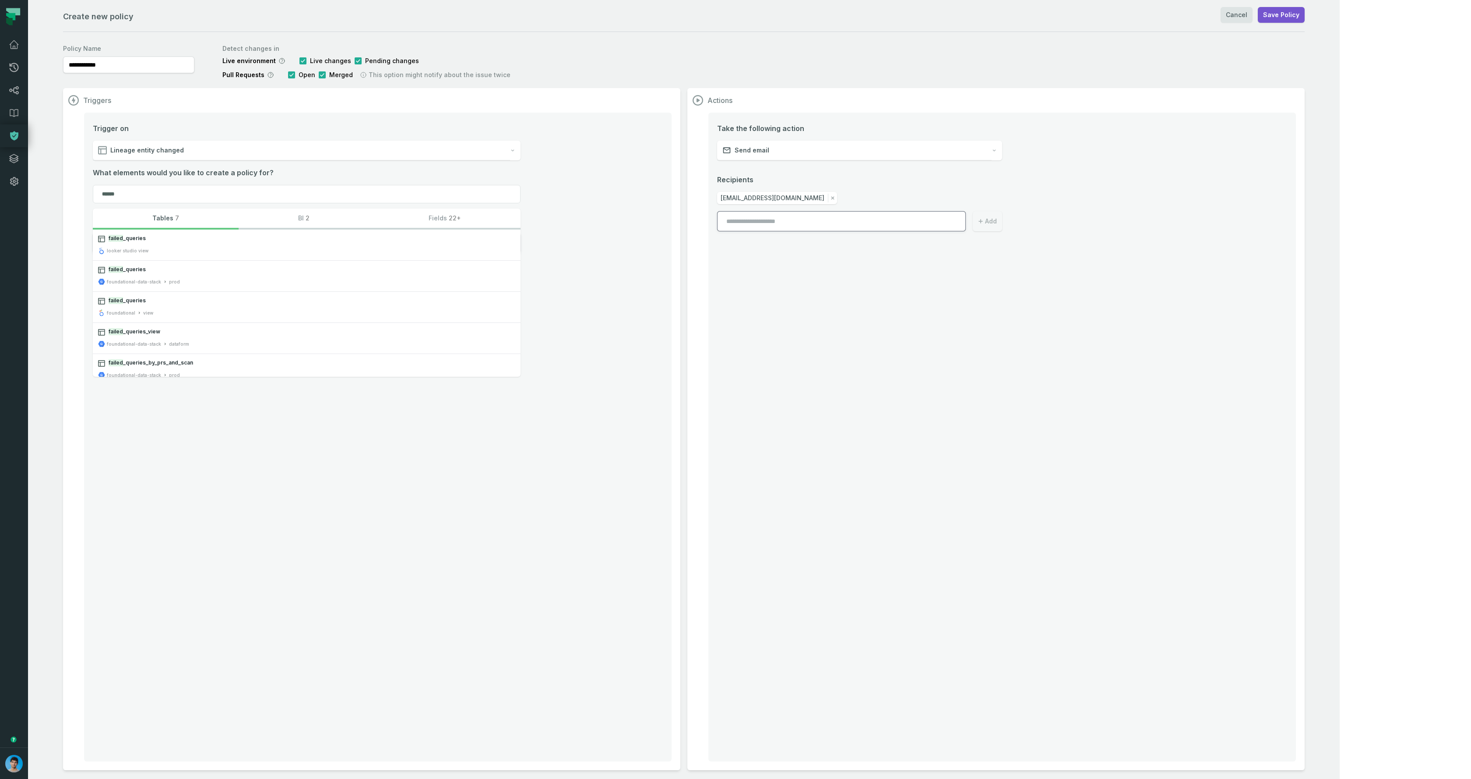
drag, startPoint x: 262, startPoint y: 482, endPoint x: 241, endPoint y: 450, distance: 38.3
click at [261, 482] on div "Trigger on Lineage entity changed What elements would you like to create a poli…" at bounding box center [378, 437] width 588 height 649
click at [167, 195] on input "******" at bounding box center [307, 194] width 428 height 18
click at [166, 275] on button "failed _queries foundational-data-stack prod" at bounding box center [307, 276] width 428 height 31
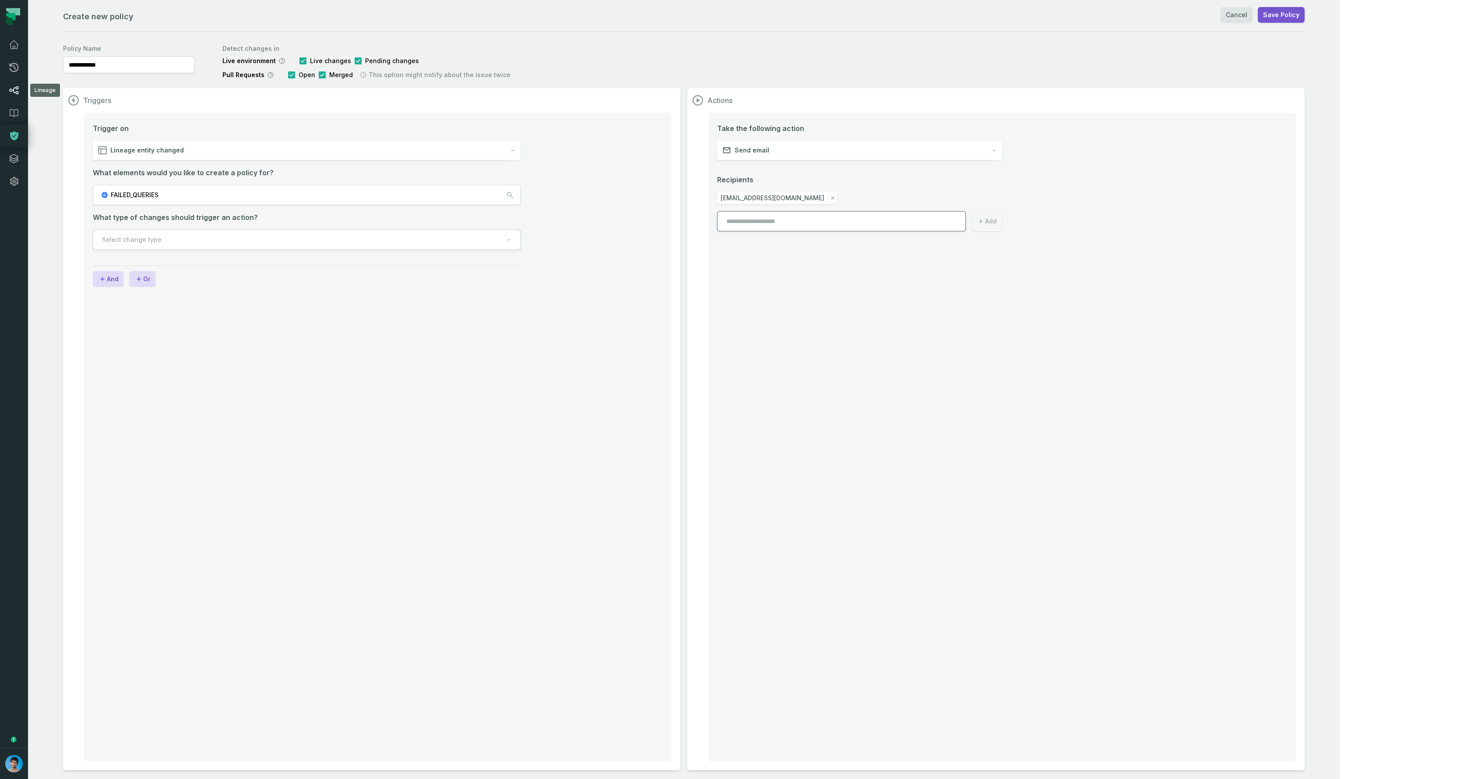
click at [20, 83] on link "Lineage" at bounding box center [14, 90] width 28 height 23
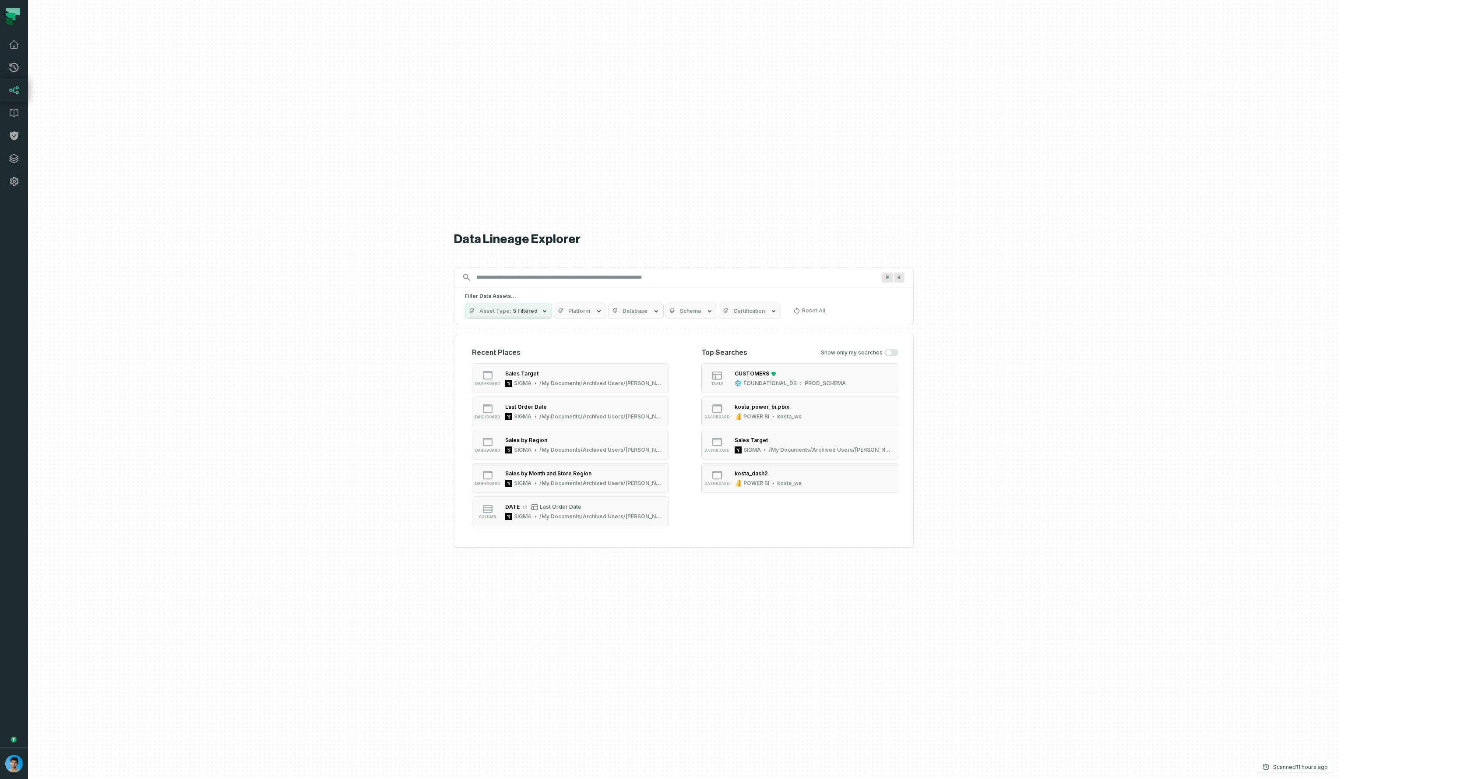
click at [317, 333] on div at bounding box center [684, 389] width 1312 height 779
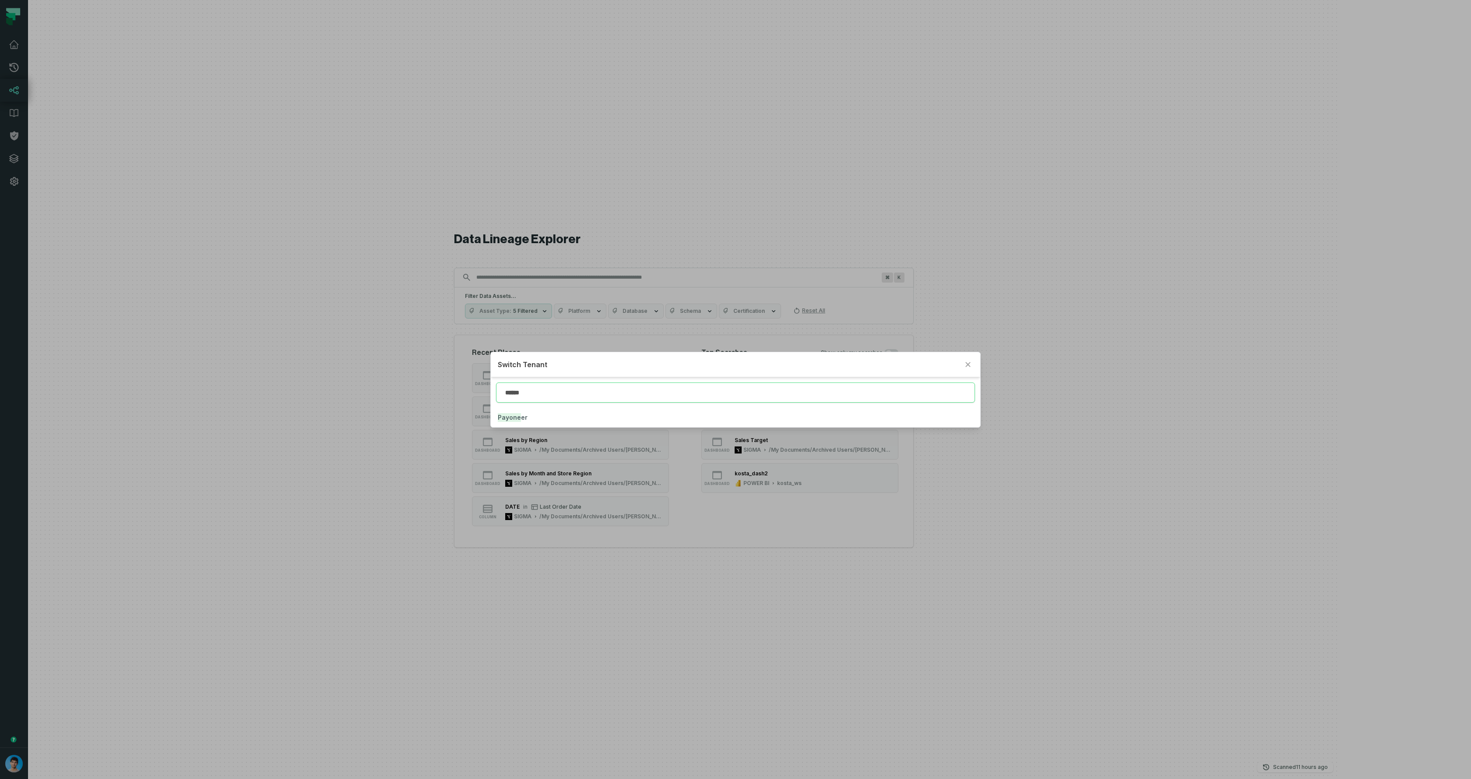
type input "******"
click button "Payone er" at bounding box center [736, 417] width 490 height 19
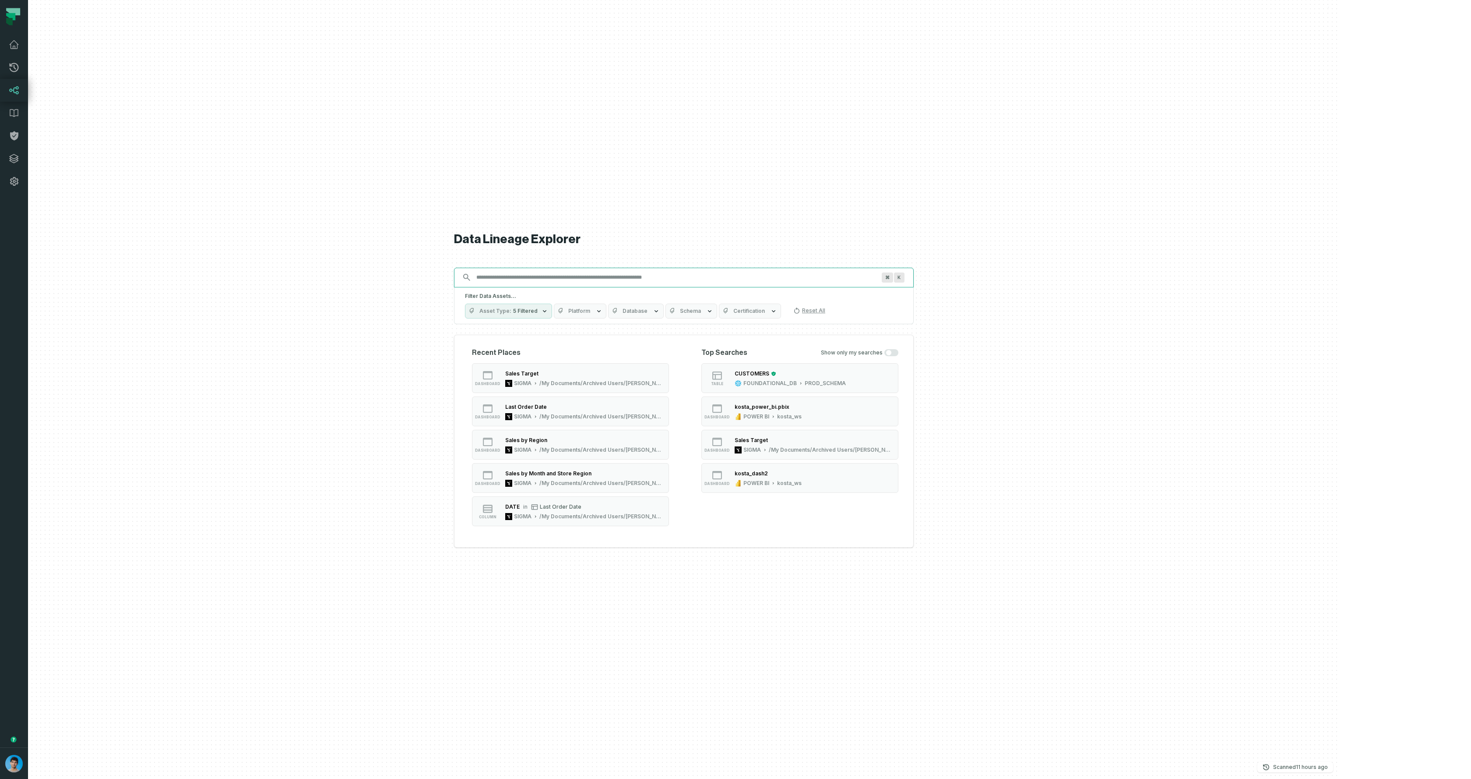
click at [599, 278] on input "Discovery Provider cmdk menu" at bounding box center [676, 277] width 410 height 14
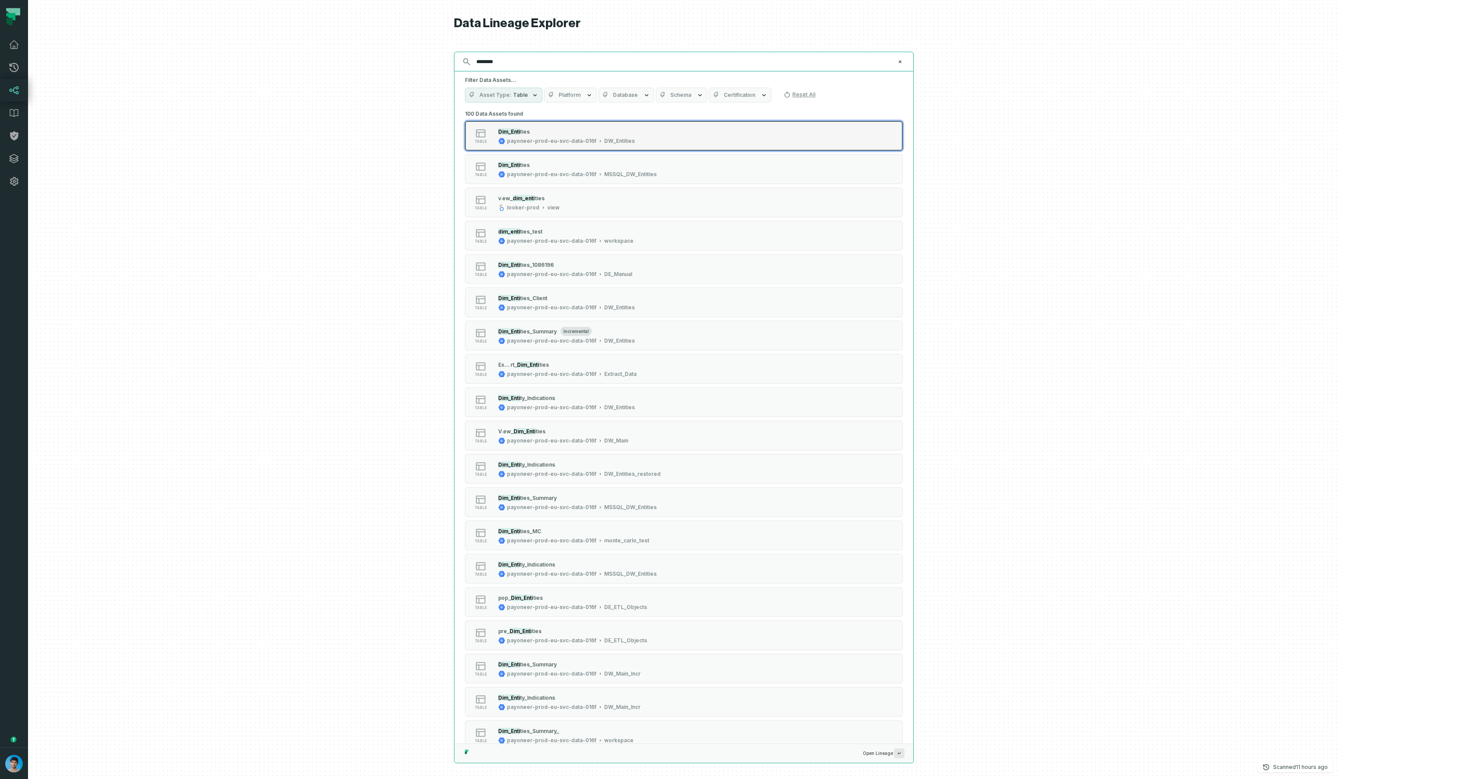
type input "********"
click at [638, 145] on button "table Dim_Enti ties payoneer-prod-eu-svc-data-016f DW_Entities" at bounding box center [684, 136] width 438 height 30
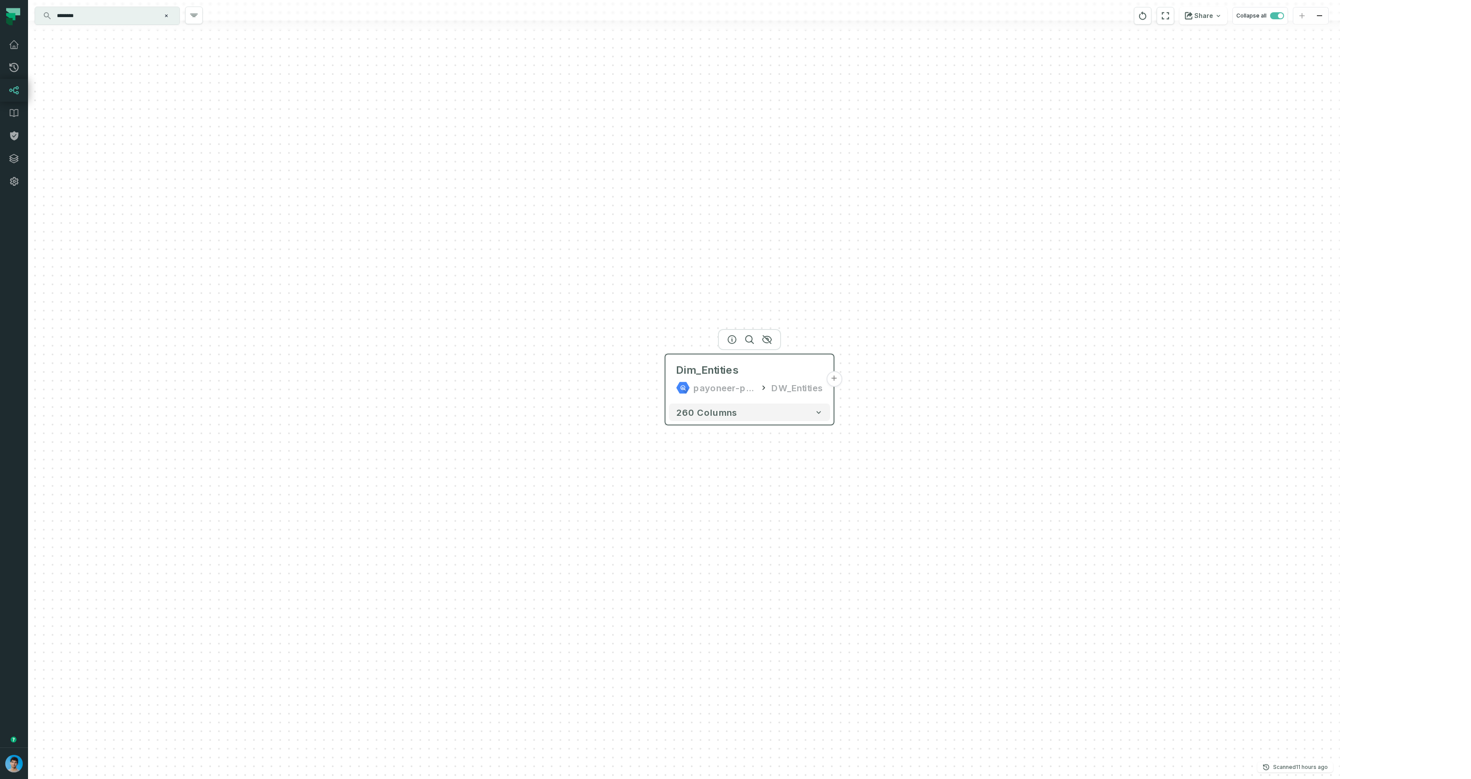
click at [834, 379] on button "+" at bounding box center [834, 379] width 16 height 16
click at [835, 394] on button "+" at bounding box center [834, 389] width 16 height 16
click at [834, 390] on button "+" at bounding box center [834, 390] width 16 height 16
click at [833, 391] on button "+" at bounding box center [834, 390] width 16 height 16
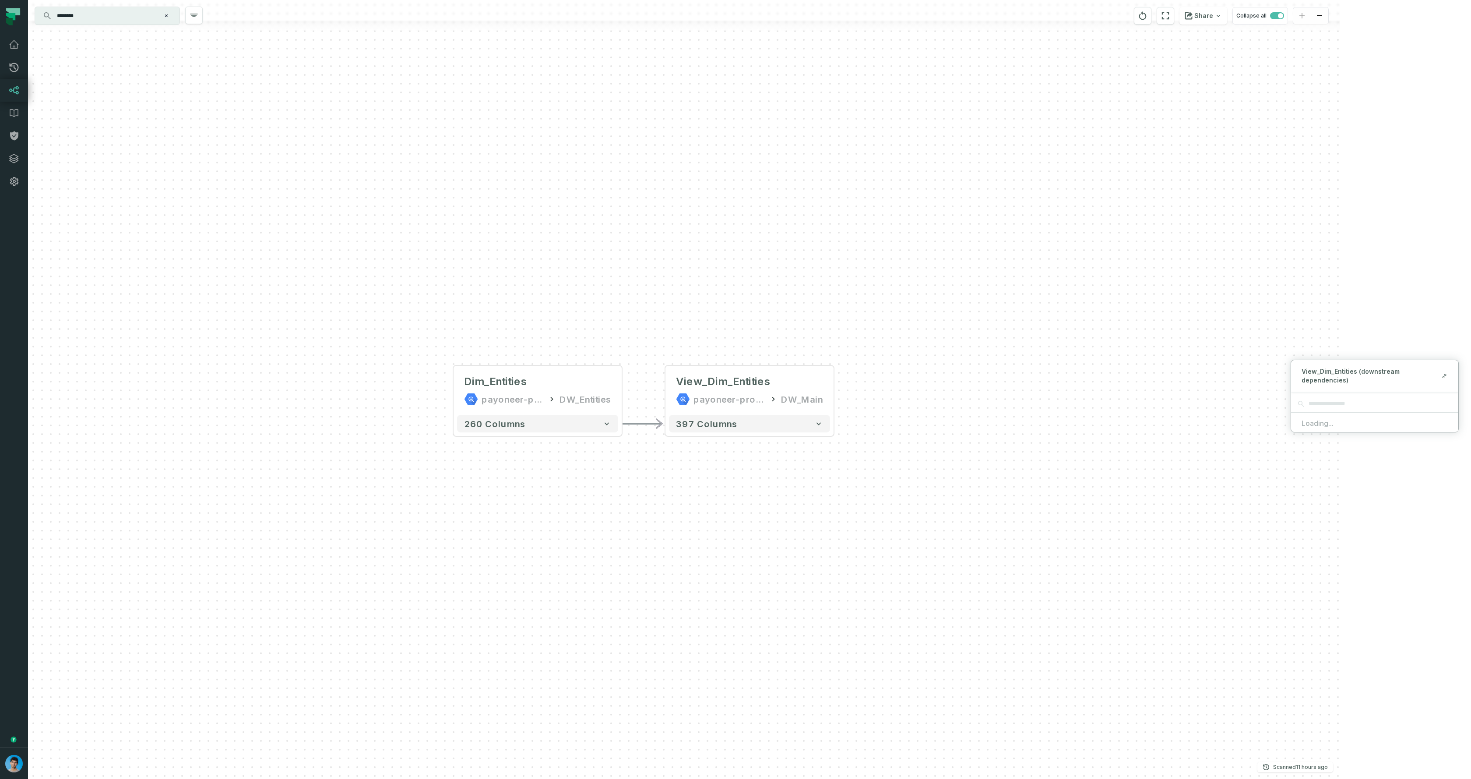
click at [1340, 489] on div "- View_Dim_Entities payoneer-prod-eu-svc-data-016f DW_Main + 397 columns Dim_En…" at bounding box center [684, 389] width 1312 height 779
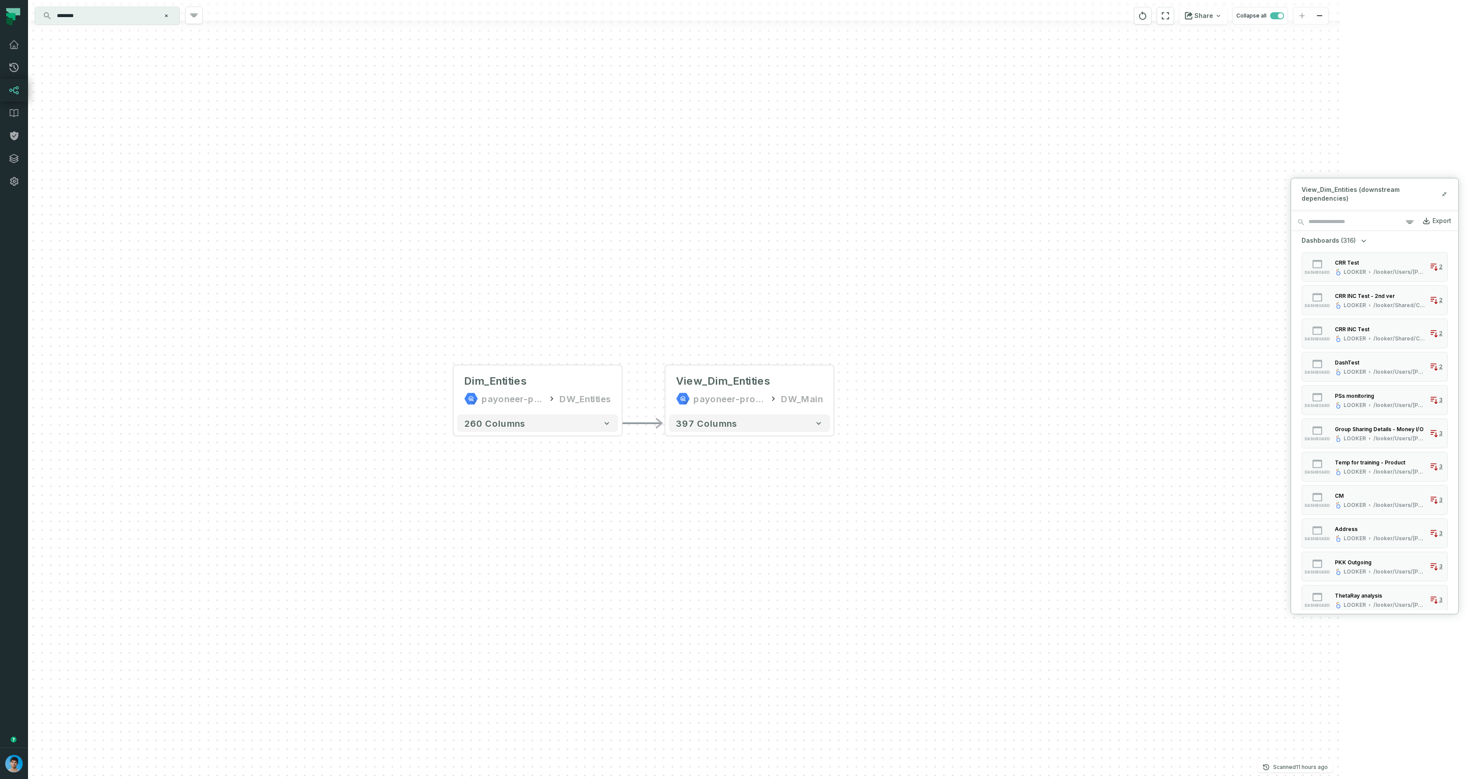
click at [1349, 241] on span "(316)" at bounding box center [1348, 240] width 15 height 9
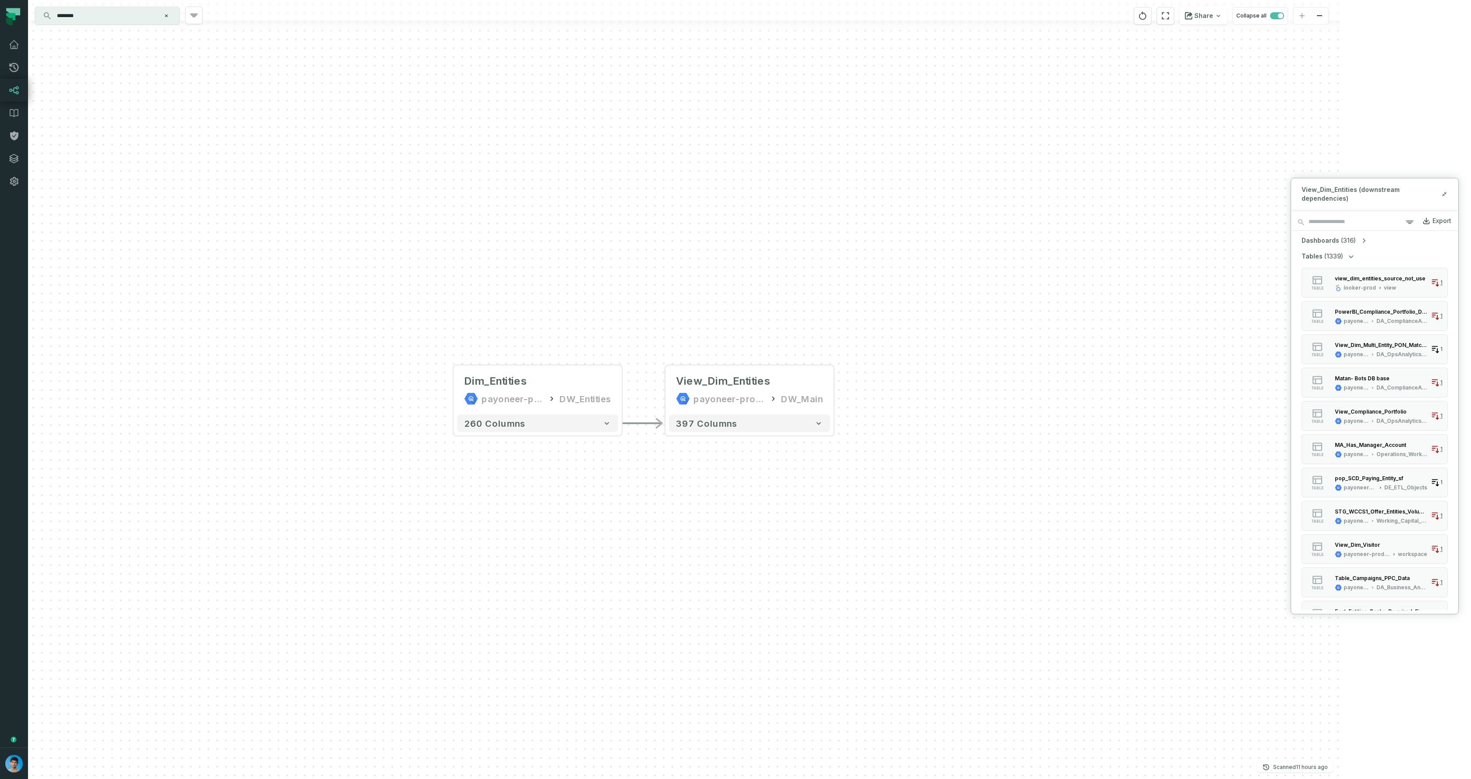
click at [1348, 241] on span "(316)" at bounding box center [1348, 240] width 15 height 9
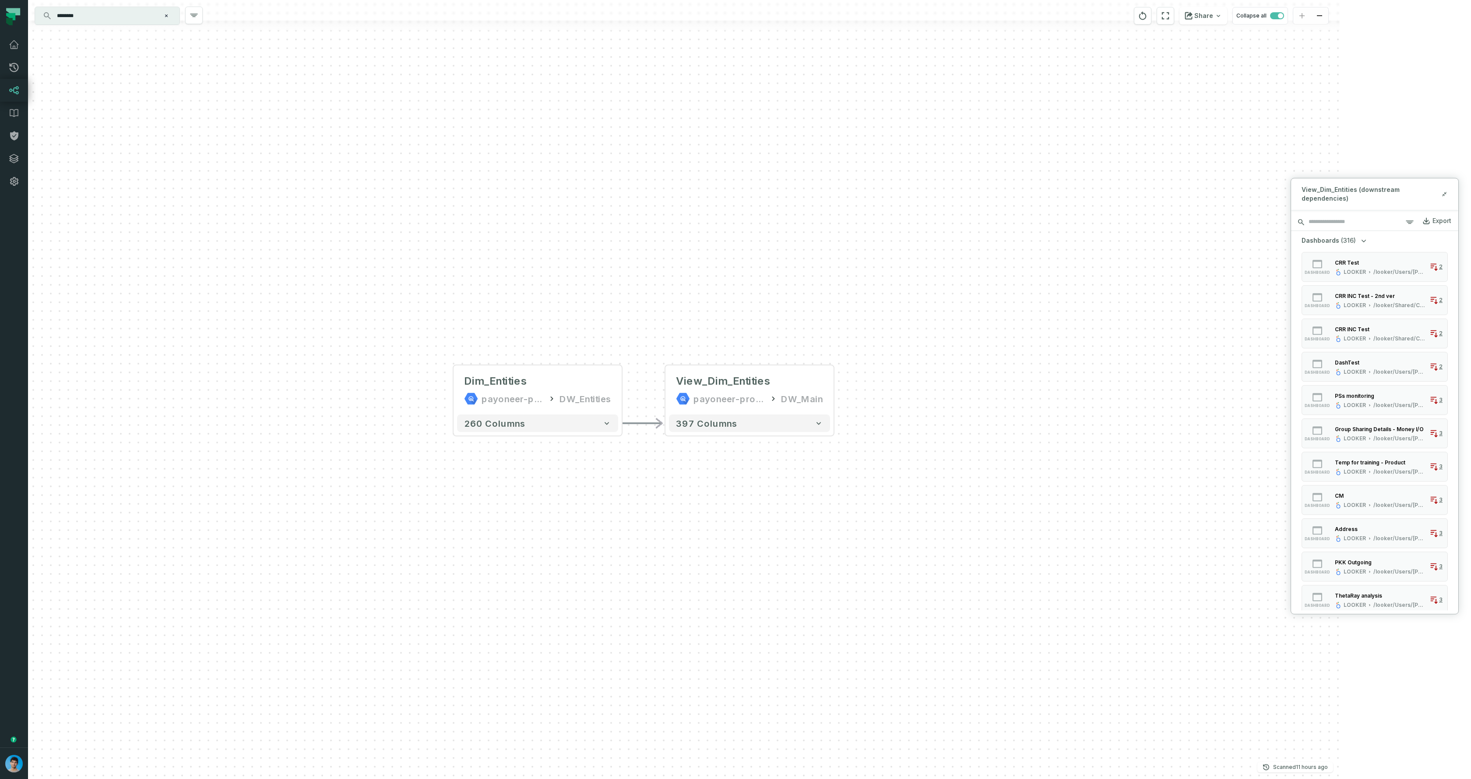
click at [1350, 225] on input "search" at bounding box center [1374, 222] width 167 height 18
click at [1445, 194] on icon at bounding box center [1445, 193] width 6 height 7
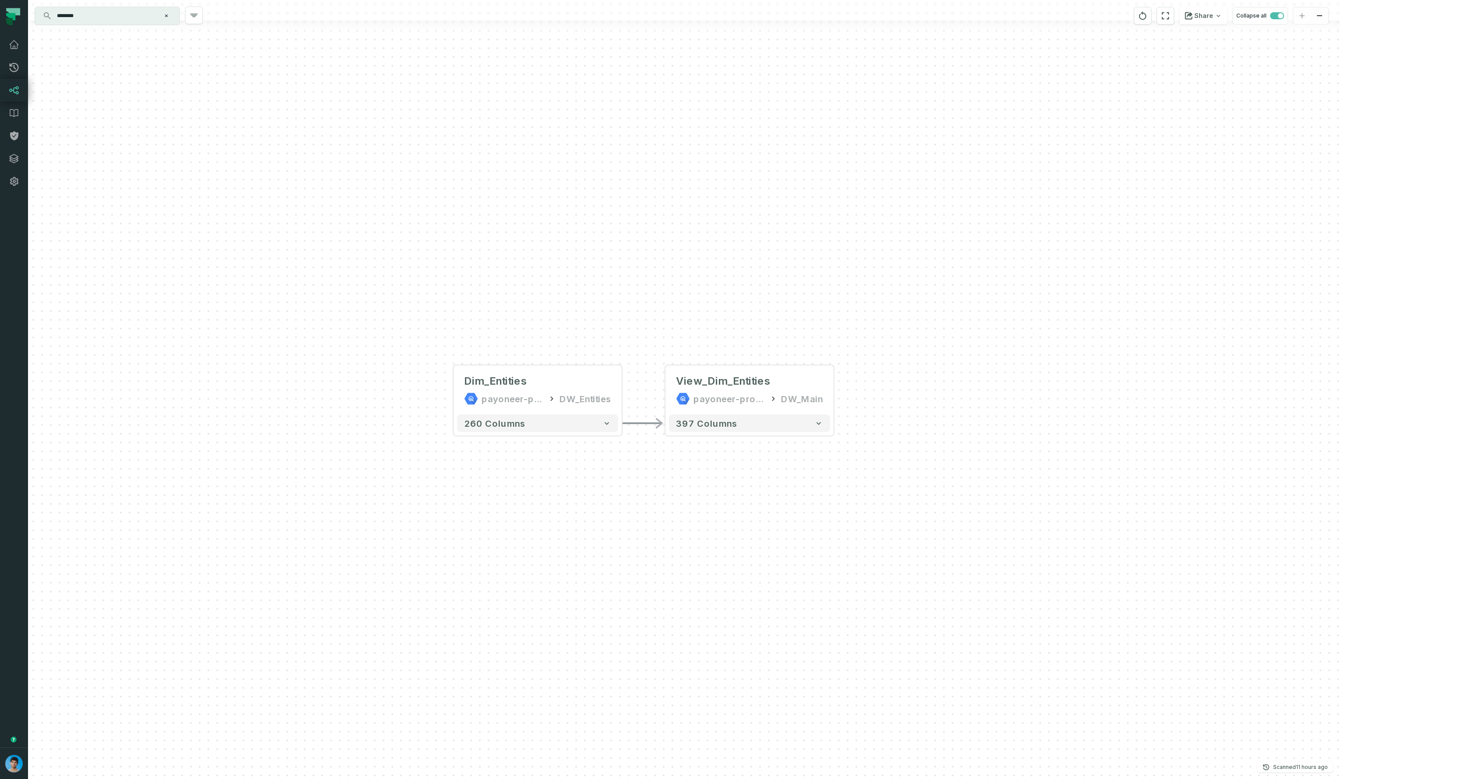
drag, startPoint x: 670, startPoint y: 318, endPoint x: 655, endPoint y: 317, distance: 14.9
click at [670, 318] on div "- View_Dim_Entities payoneer-prod-eu-svc-data-016f DW_Main + 397 columns Dim_En…" at bounding box center [684, 389] width 1312 height 779
click at [15, 67] on icon at bounding box center [14, 67] width 11 height 11
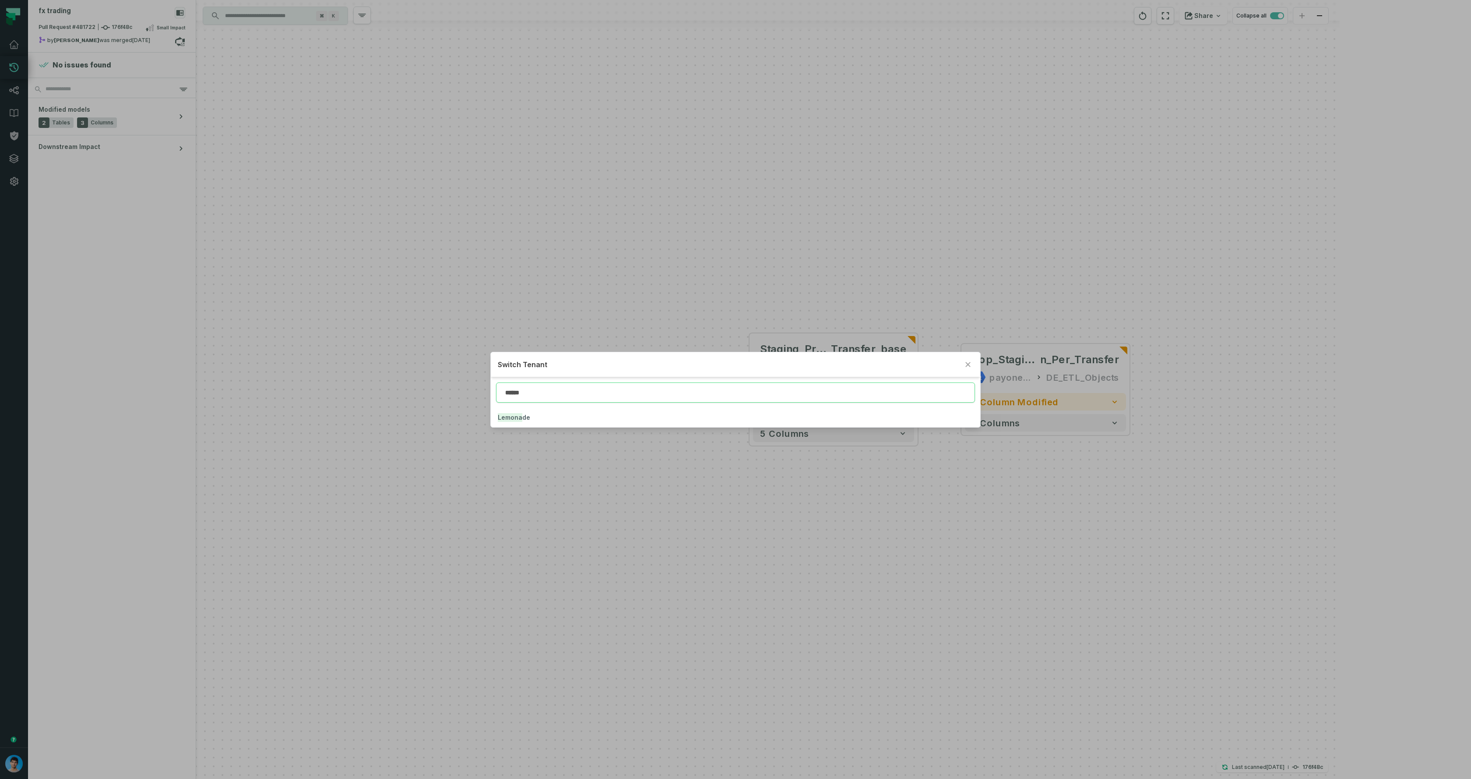
type input "******"
click button "Lemona de" at bounding box center [736, 417] width 490 height 19
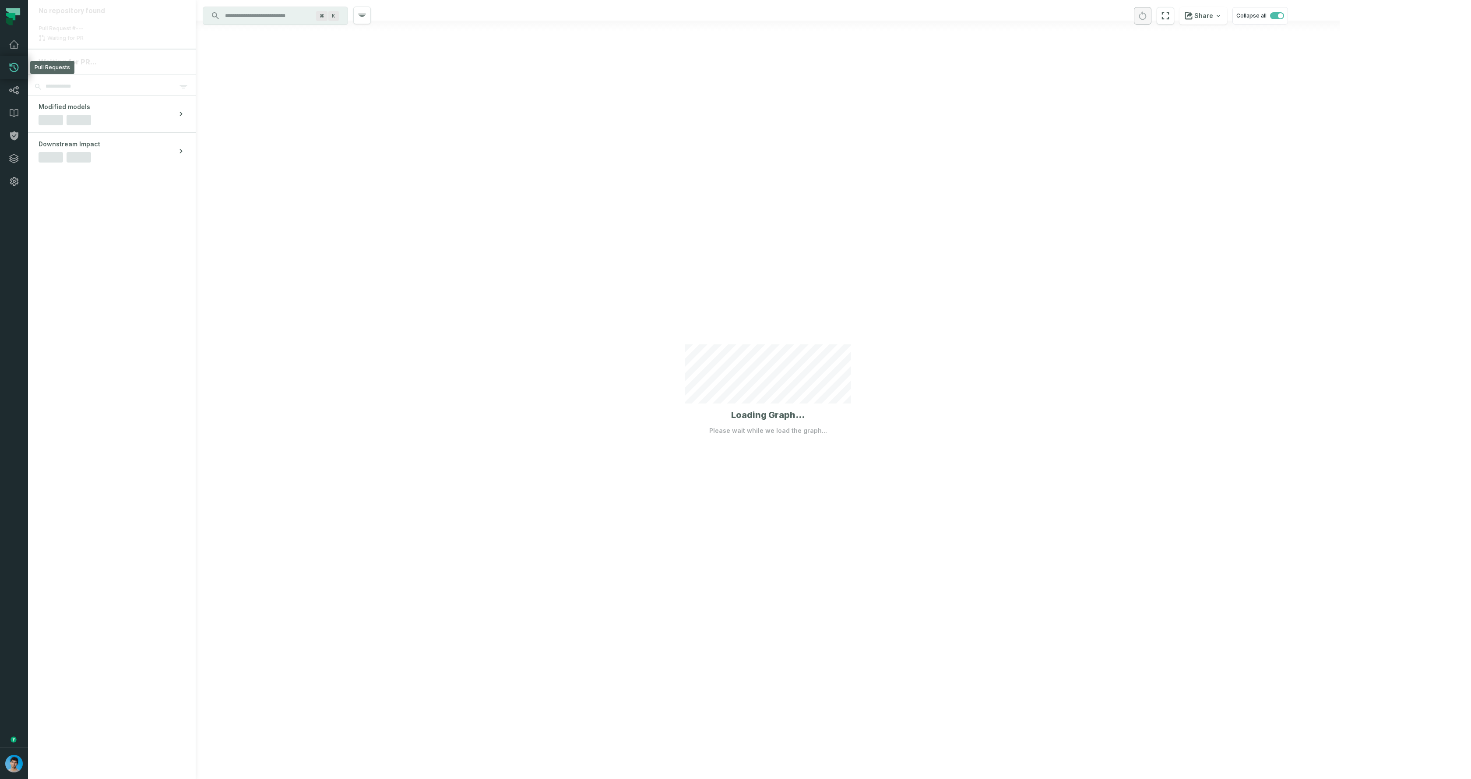
drag, startPoint x: 426, startPoint y: 288, endPoint x: 324, endPoint y: 221, distance: 121.5
click at [423, 286] on div at bounding box center [768, 389] width 1144 height 779
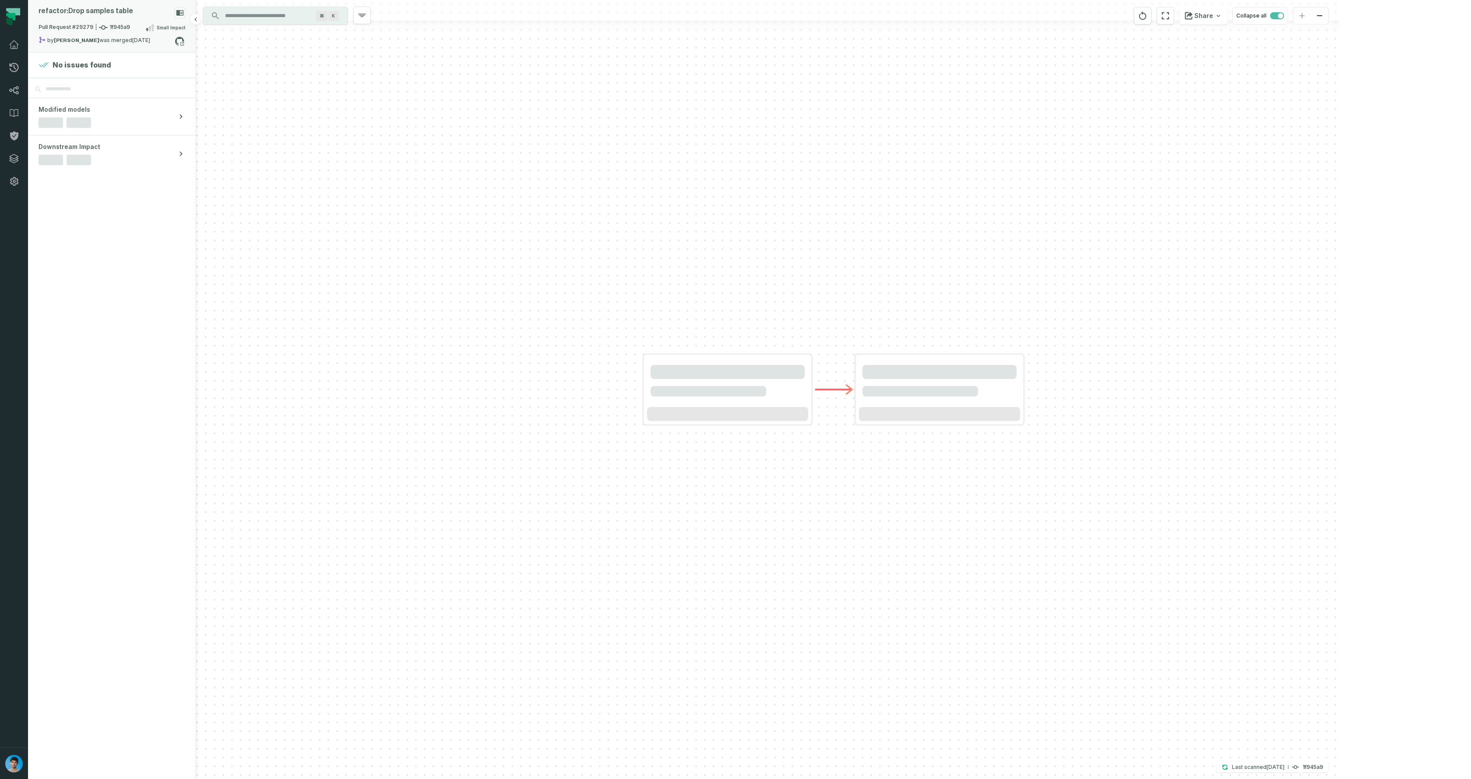
click at [101, 22] on div "refactor: Drop samples table" at bounding box center [112, 14] width 147 height 15
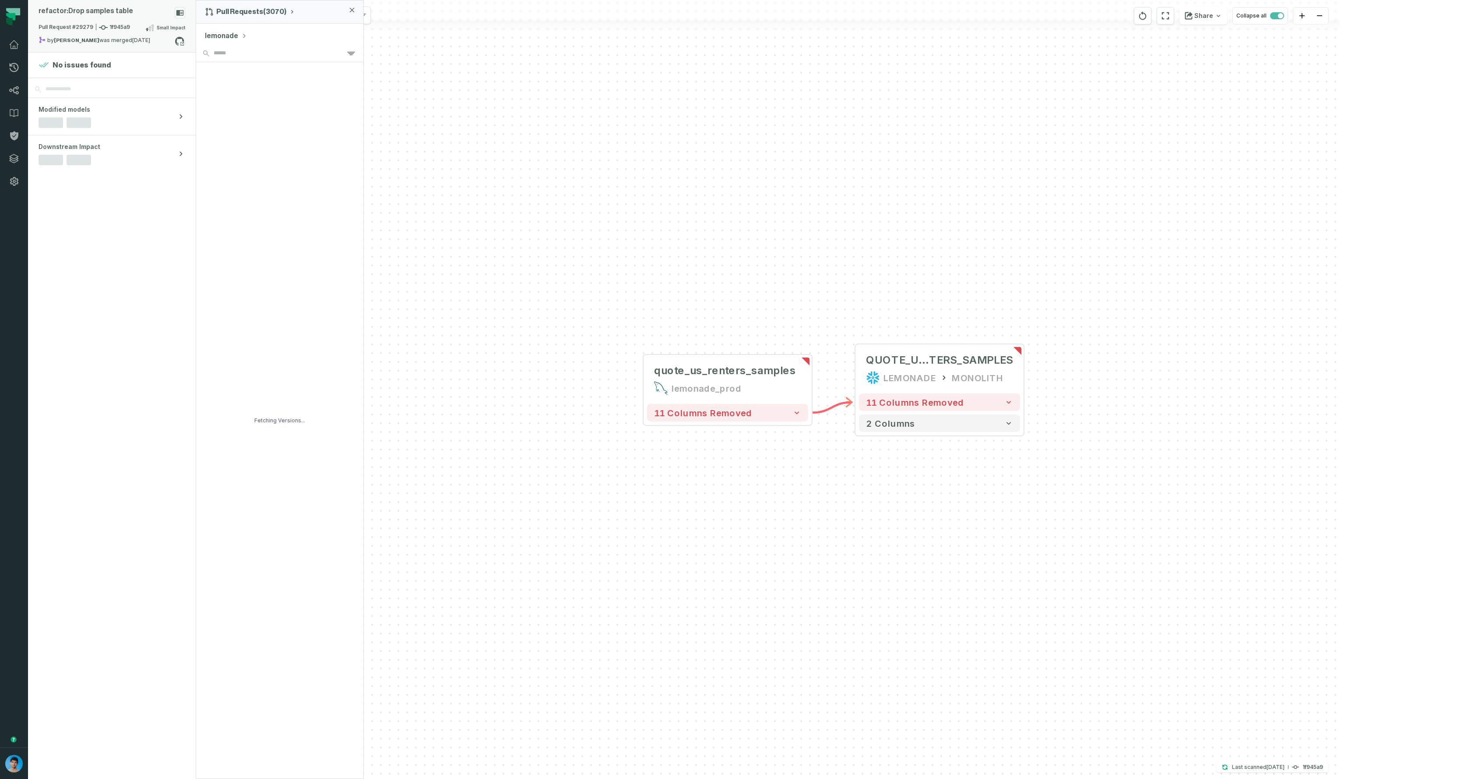
click at [128, 24] on div "Pull Request #29279 1f945a9 Small Impact" at bounding box center [112, 29] width 147 height 14
click at [230, 35] on button "lemonade" at bounding box center [226, 36] width 42 height 11
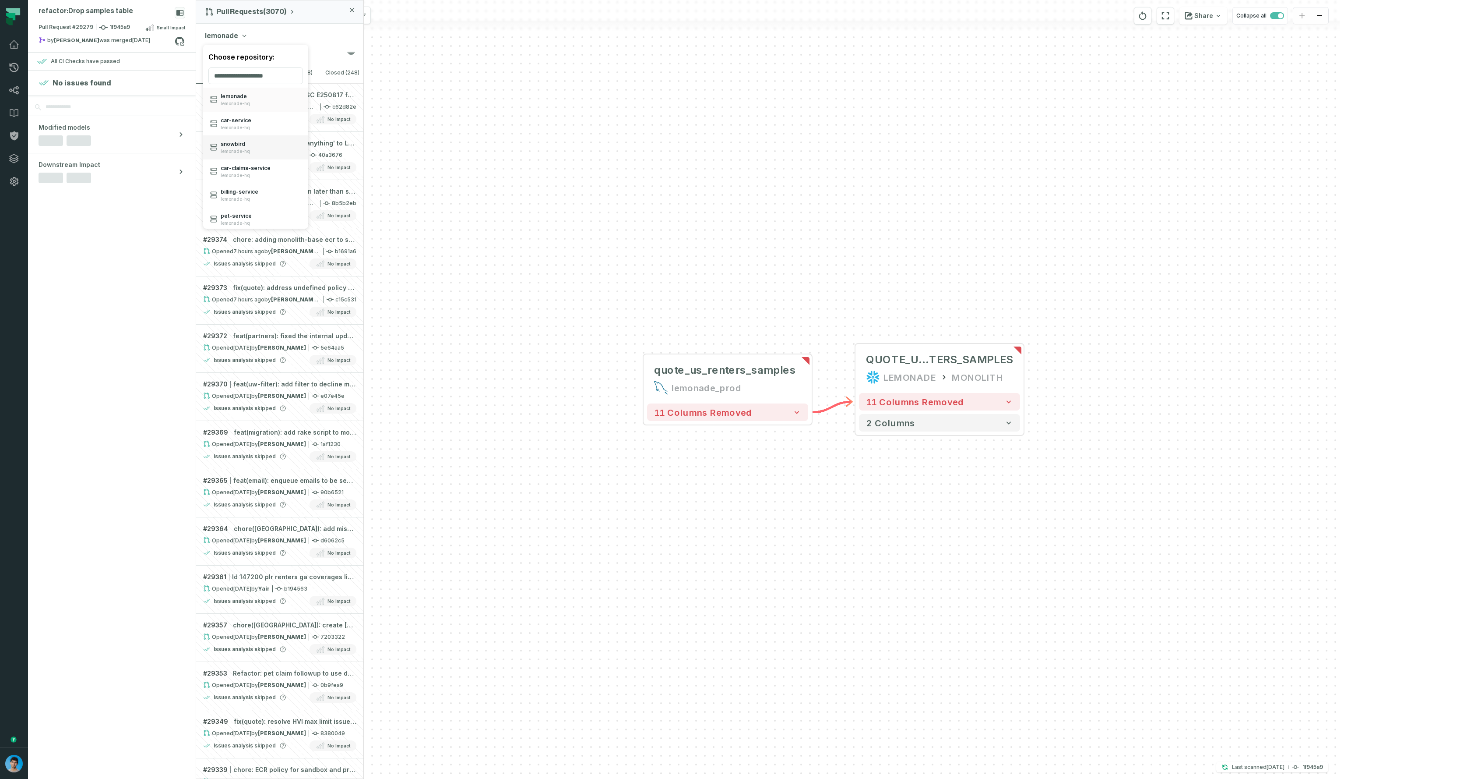
click at [256, 140] on div "snowbird lemonade-hq" at bounding box center [255, 147] width 105 height 24
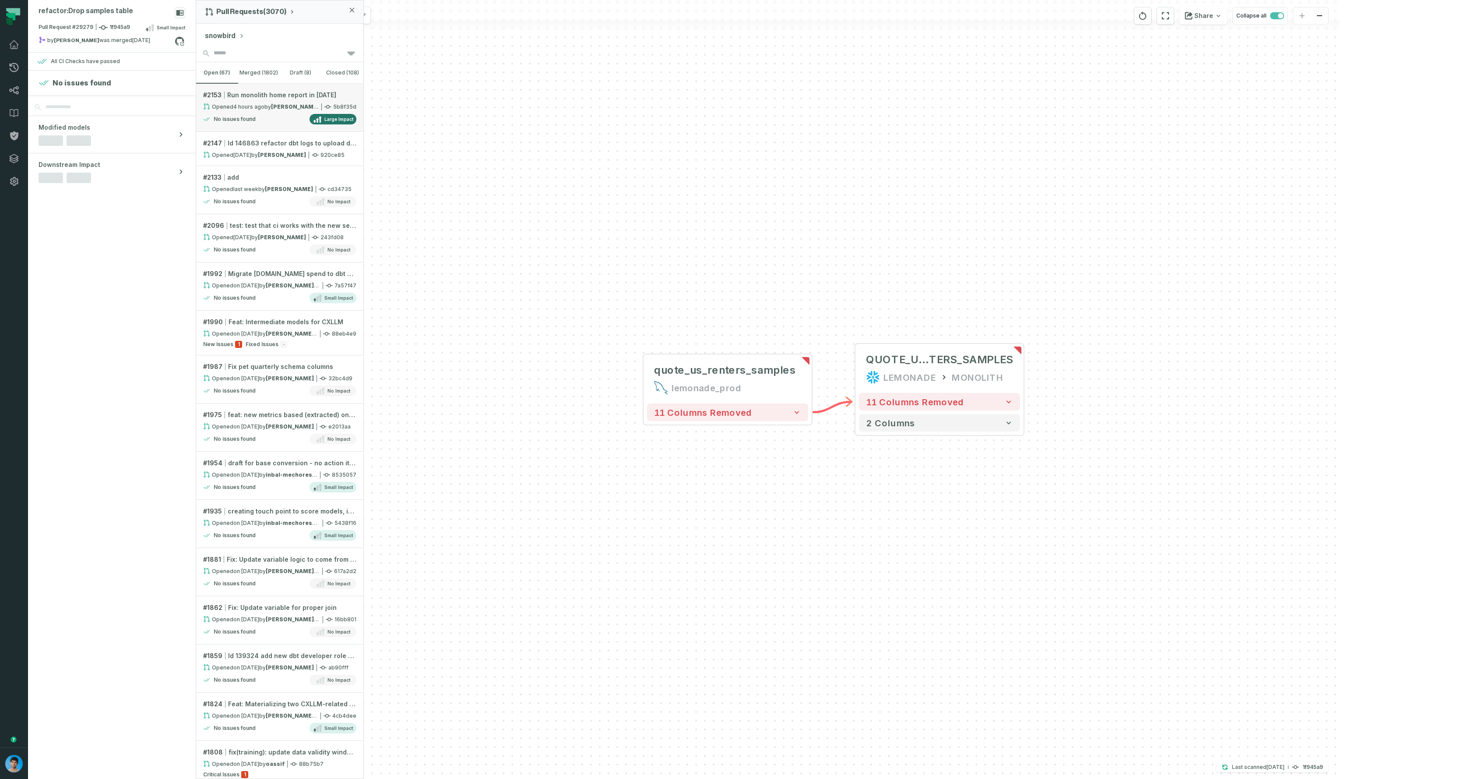
click at [282, 118] on div "No issues found Large Impact" at bounding box center [279, 119] width 153 height 11
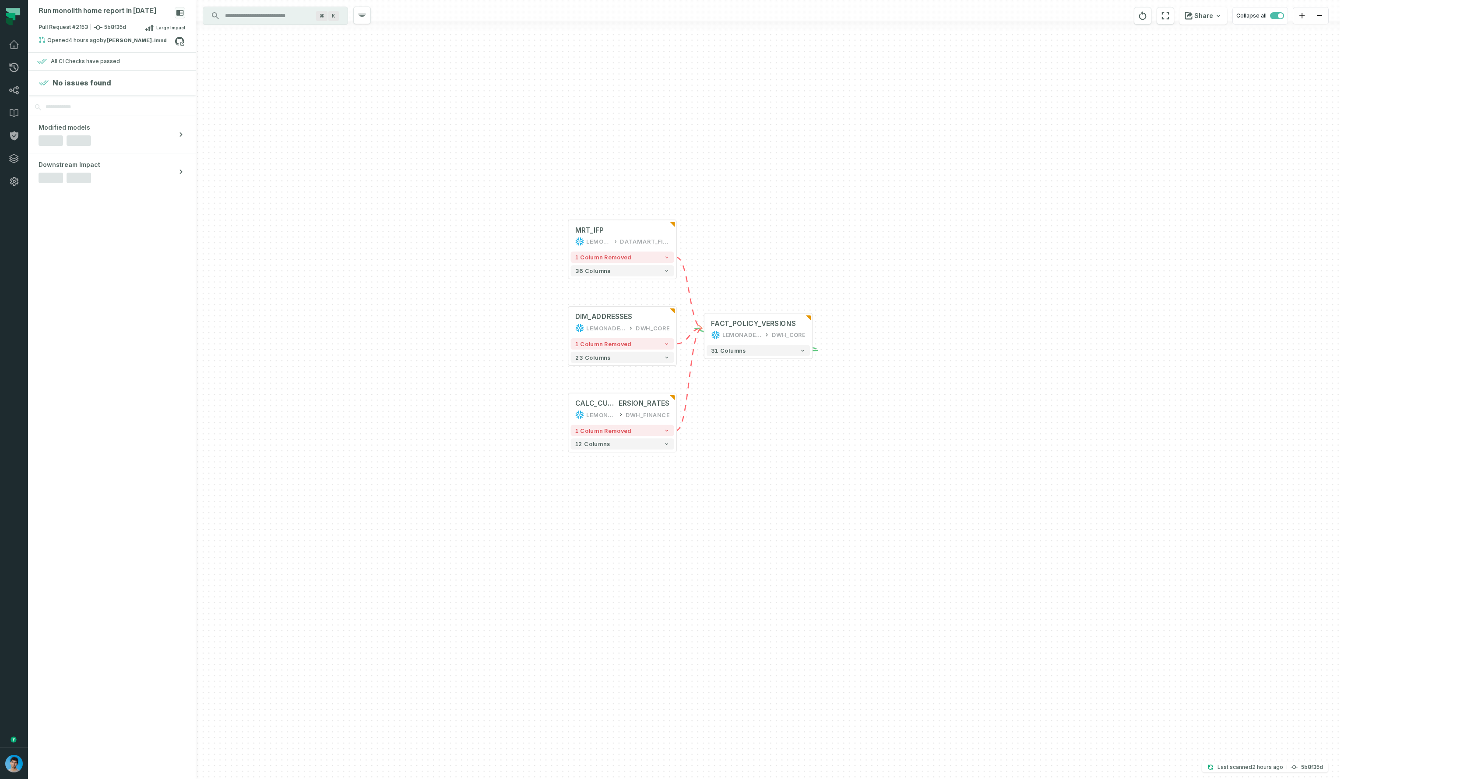
drag, startPoint x: 1114, startPoint y: 433, endPoint x: 955, endPoint y: 430, distance: 158.5
click at [956, 430] on div "+ MRT_IFP LEMONADE_DWH DATAMART_FINANCE + 1 column removed 36 columns + CALC_CU…" at bounding box center [768, 389] width 1144 height 779
click at [86, 32] on div "Pull Request #2153 5b8f35d Large Impact" at bounding box center [112, 29] width 147 height 14
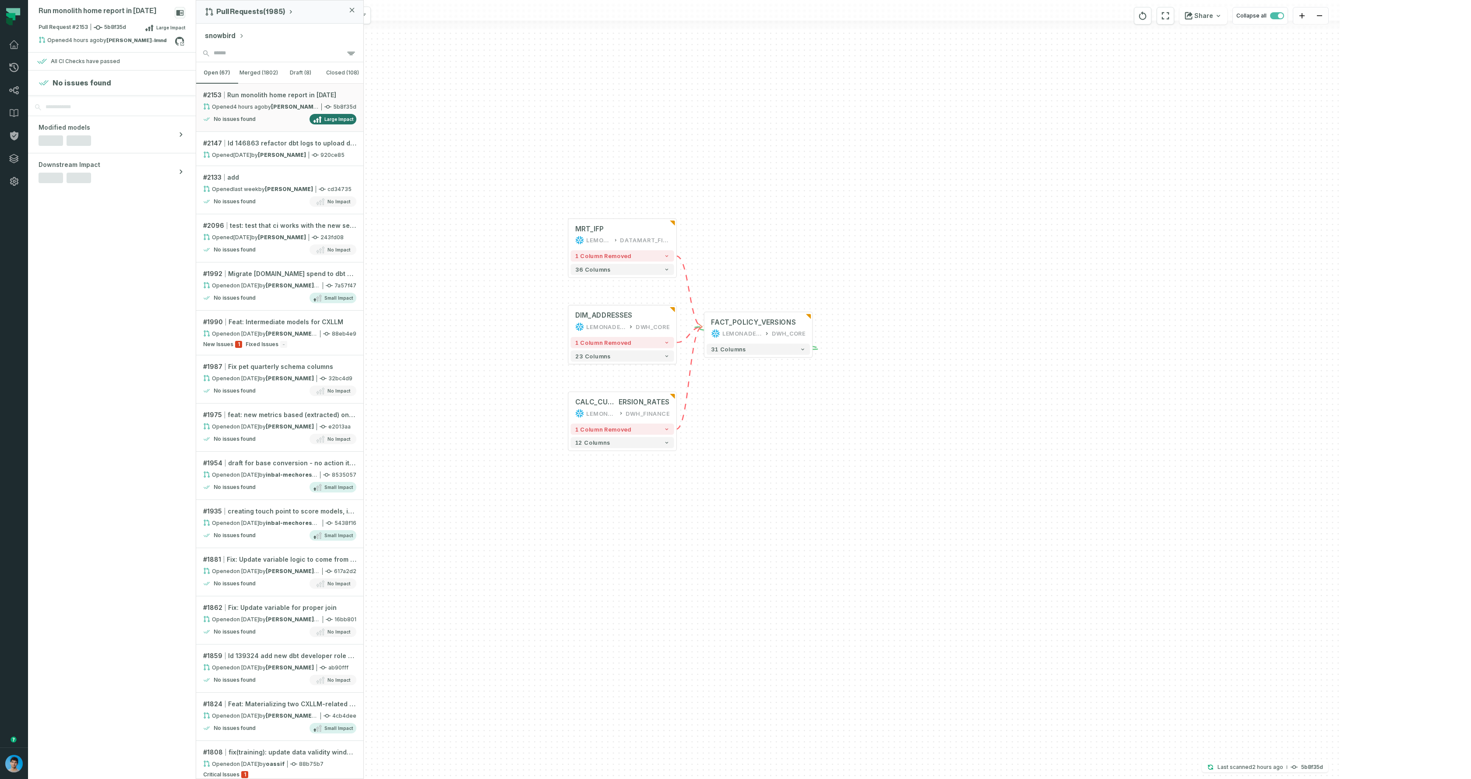
click at [899, 534] on div "+ MRT_IFP LEMONADE_DWH DATAMART_FINANCE + 1 column removed 36 columns + CALC_CU…" at bounding box center [768, 389] width 1144 height 779
click at [166, 27] on span "Large Impact" at bounding box center [170, 27] width 29 height 7
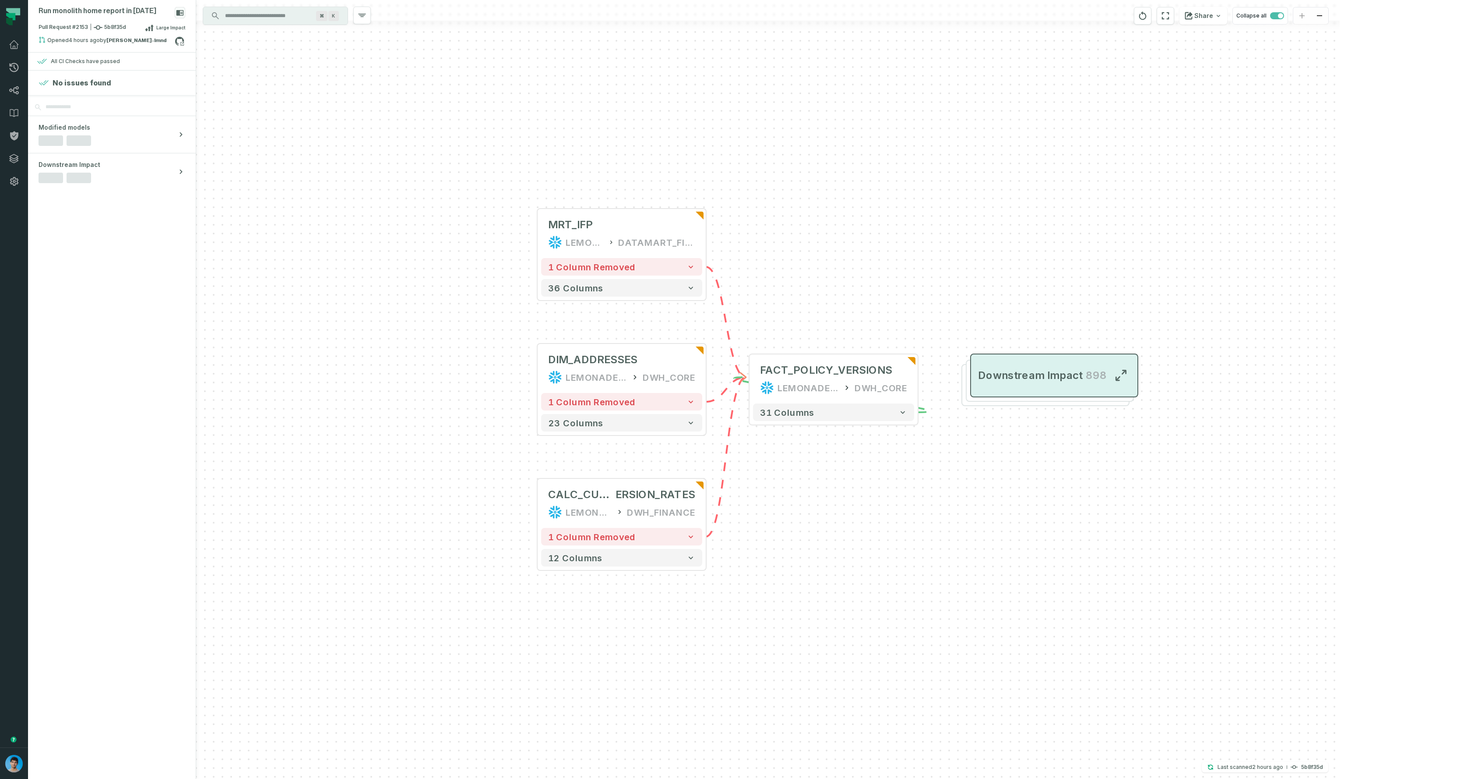
click at [1053, 374] on span "Downstream Impact" at bounding box center [1030, 375] width 104 height 14
